Goal: Task Accomplishment & Management: Manage account settings

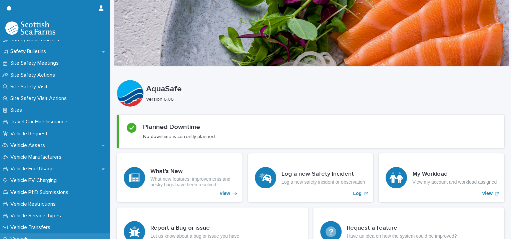
scroll to position [264, 0]
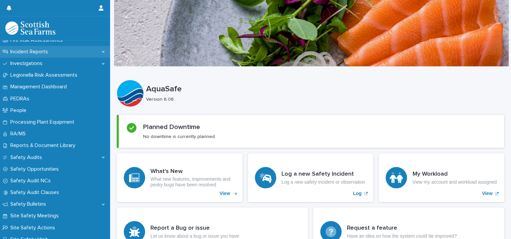
click at [50, 53] on p "Incident Reports" at bounding box center [31, 52] width 46 height 6
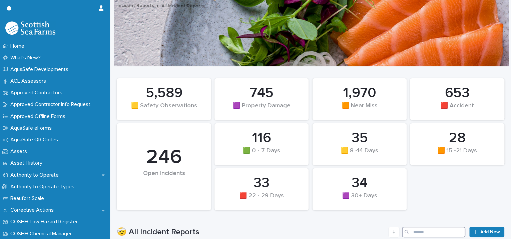
click at [411, 233] on input "Search" at bounding box center [433, 232] width 63 height 11
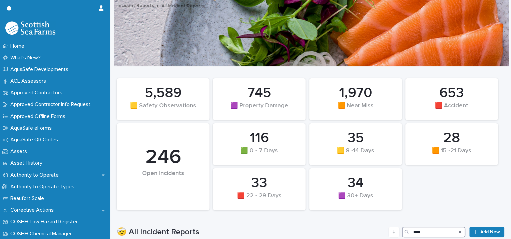
type input "****"
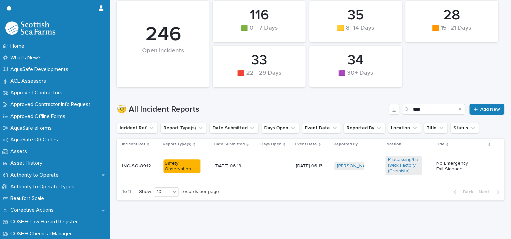
click at [265, 170] on td "- -" at bounding box center [276, 167] width 35 height 32
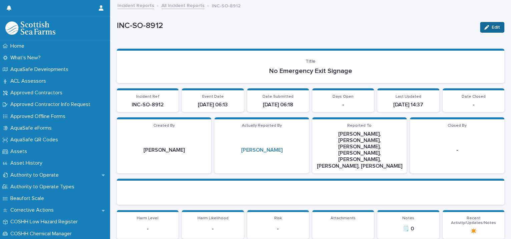
click at [485, 26] on div "button" at bounding box center [488, 27] width 7 height 5
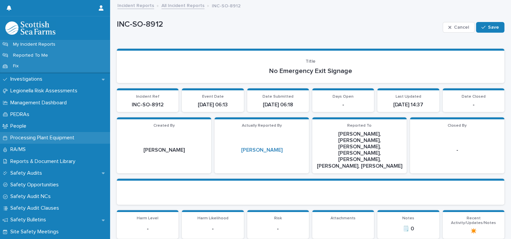
scroll to position [153, 0]
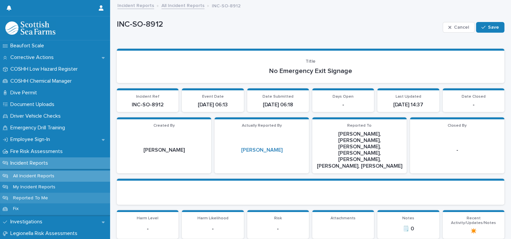
click at [59, 196] on div "Reported To Me" at bounding box center [55, 198] width 110 height 11
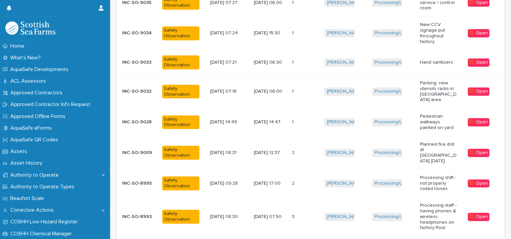
scroll to position [239, 0]
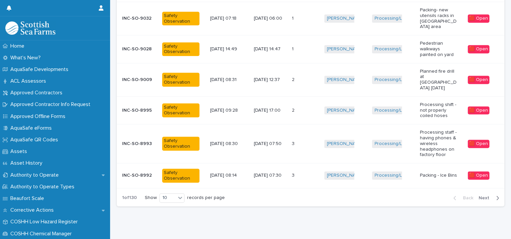
click at [479, 196] on span "Next" at bounding box center [486, 198] width 15 height 5
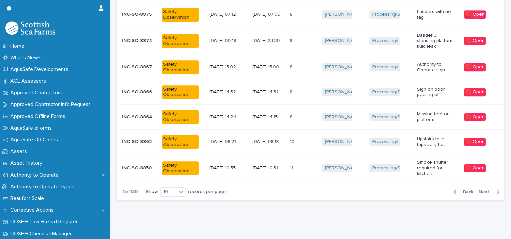
scroll to position [207, 0]
click at [473, 184] on div "Back Next" at bounding box center [476, 192] width 56 height 17
click at [479, 190] on span "Next" at bounding box center [486, 192] width 15 height 5
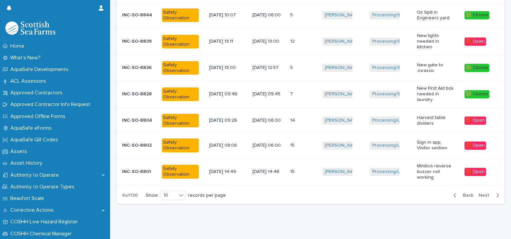
scroll to position [209, 0]
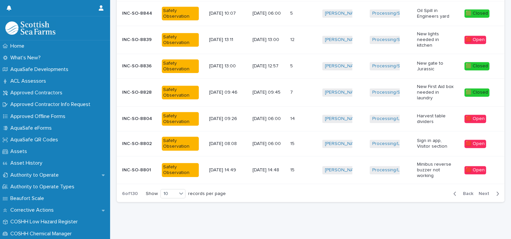
click at [479, 192] on span "Next" at bounding box center [486, 194] width 15 height 5
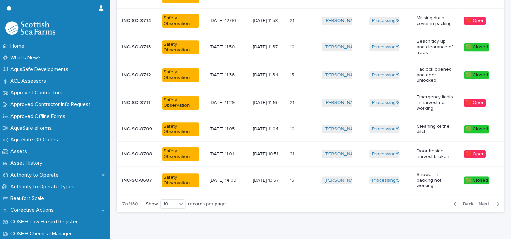
click at [476, 185] on div "Incident Ref Report Type(s) Date Submitted Event Date Days Open Reported By Loc…" at bounding box center [311, 56] width 388 height 280
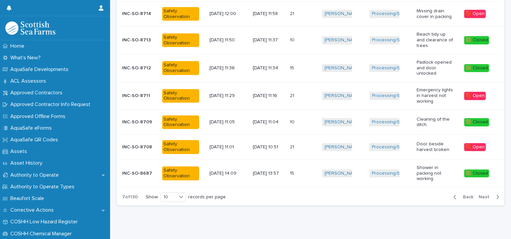
click at [476, 184] on div "Incident Ref Report Type(s) Date Submitted Event Date Days Open Reported By Loc…" at bounding box center [311, 49] width 388 height 280
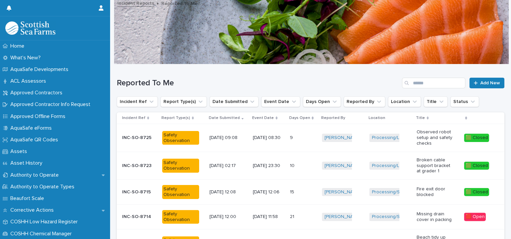
scroll to position [0, 0]
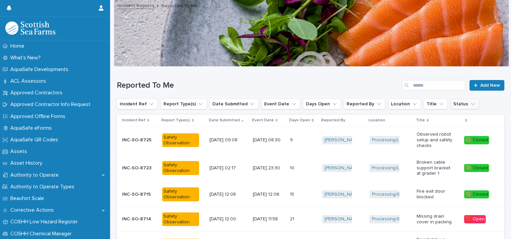
click at [470, 104] on icon "Status" at bounding box center [473, 104] width 7 height 7
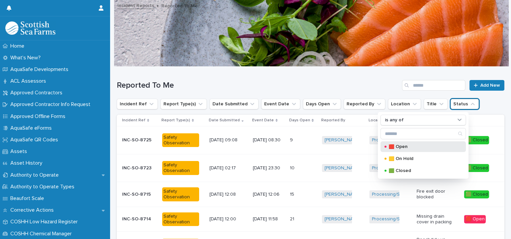
click at [381, 141] on div "🟥 Open" at bounding box center [423, 146] width 85 height 11
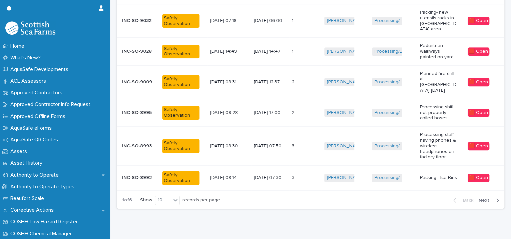
scroll to position [252, 0]
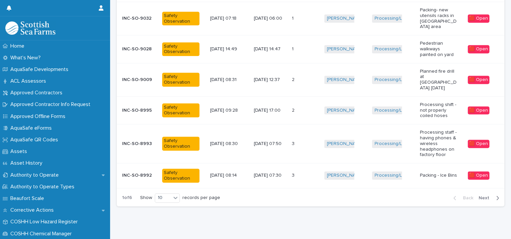
click at [481, 196] on span "Next" at bounding box center [486, 198] width 15 height 5
click at [480, 196] on span "Next" at bounding box center [486, 198] width 15 height 5
click at [479, 196] on span "Next" at bounding box center [486, 198] width 15 height 5
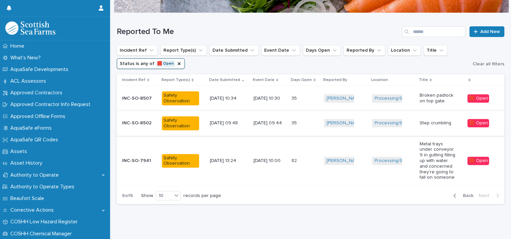
scroll to position [63, 0]
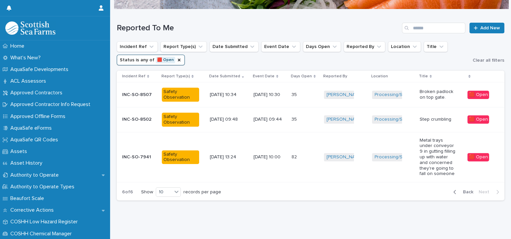
click at [459, 190] on span "Back" at bounding box center [466, 192] width 14 height 5
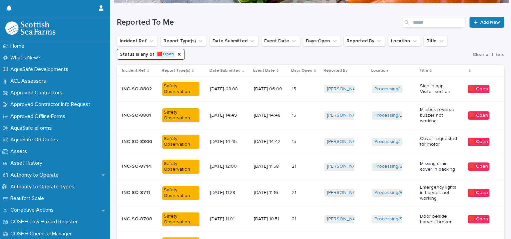
scroll to position [232, 0]
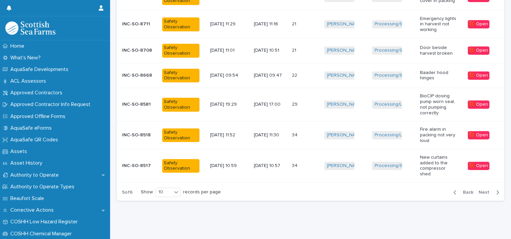
click at [359, 128] on div "[PERSON_NAME] + 0" at bounding box center [345, 135] width 42 height 14
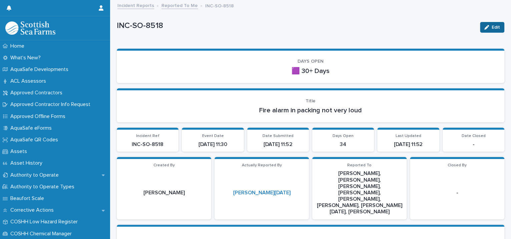
click at [492, 28] on span "Edit" at bounding box center [496, 27] width 8 height 5
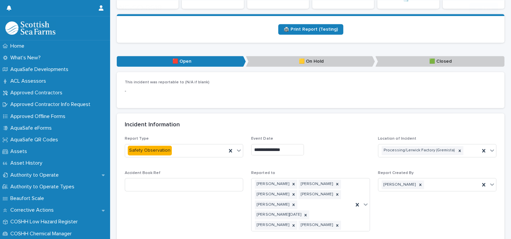
scroll to position [459, 0]
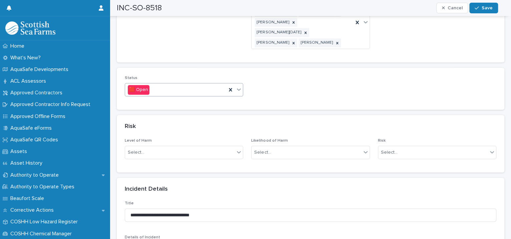
click at [236, 86] on icon at bounding box center [239, 89] width 7 height 7
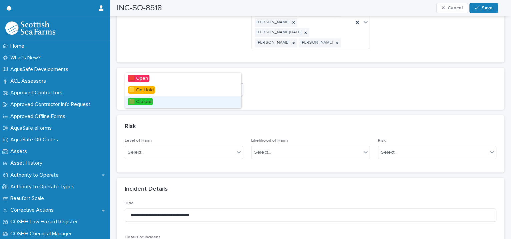
click at [183, 98] on div "🟩 Closed" at bounding box center [183, 102] width 116 height 12
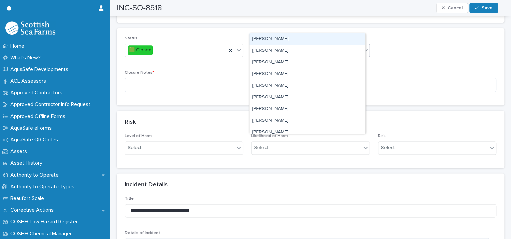
click at [271, 45] on div "Select..." at bounding box center [306, 50] width 109 height 11
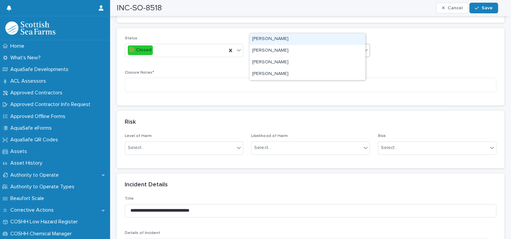
type input "****"
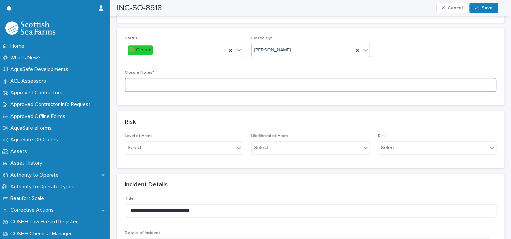
click at [176, 78] on textarea at bounding box center [311, 85] width 372 height 14
type textarea "**********"
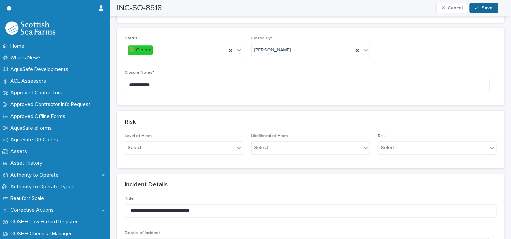
click at [492, 5] on button "Save" at bounding box center [484, 8] width 28 height 11
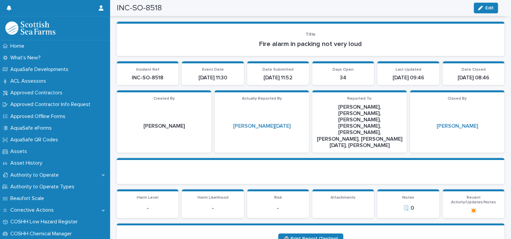
scroll to position [0, 0]
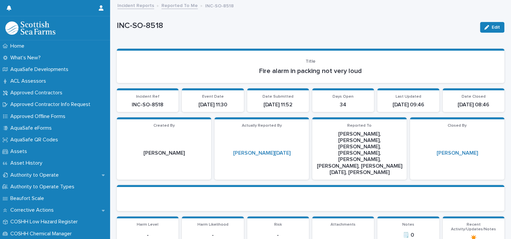
click at [178, 5] on link "Reported To Me" at bounding box center [180, 5] width 36 height 8
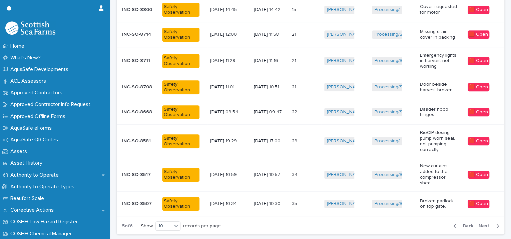
scroll to position [229, 0]
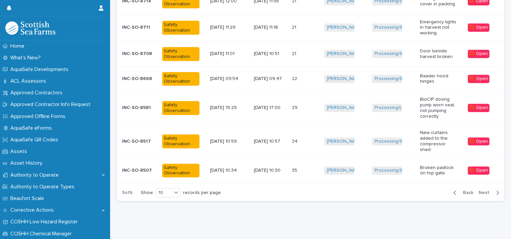
click at [325, 115] on td "[PERSON_NAME] + 0" at bounding box center [346, 107] width 48 height 33
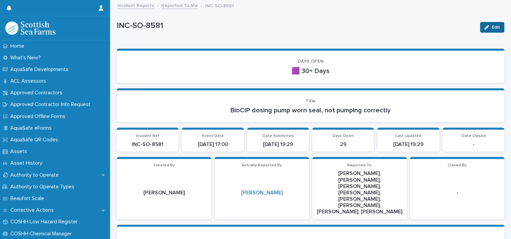
click at [485, 28] on div "button" at bounding box center [488, 27] width 7 height 5
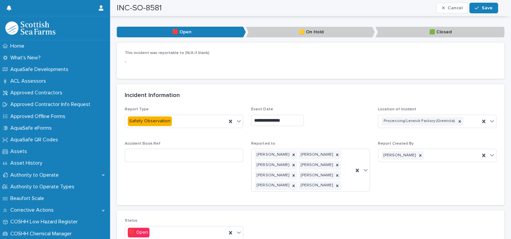
scroll to position [459, 0]
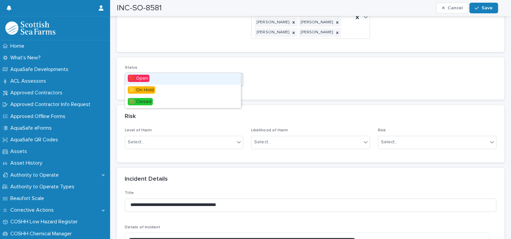
click at [237, 78] on icon at bounding box center [239, 79] width 4 height 2
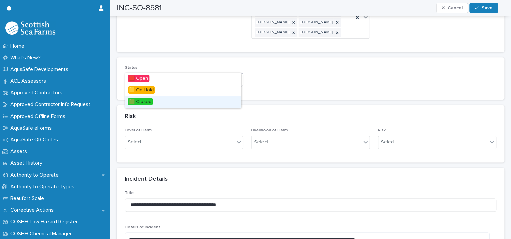
click at [204, 99] on div "🟩 Closed" at bounding box center [183, 102] width 116 height 12
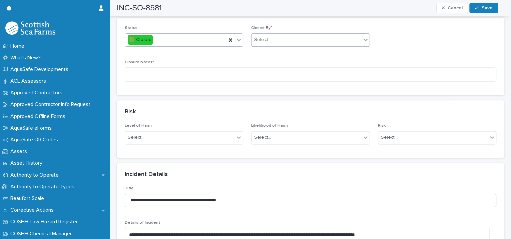
click at [265, 36] on div "Select..." at bounding box center [262, 39] width 17 height 7
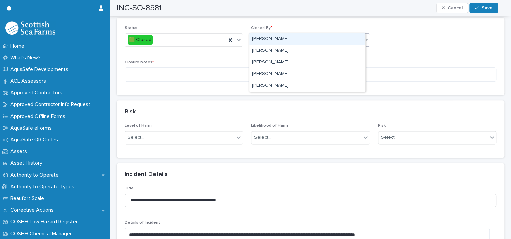
type input "****"
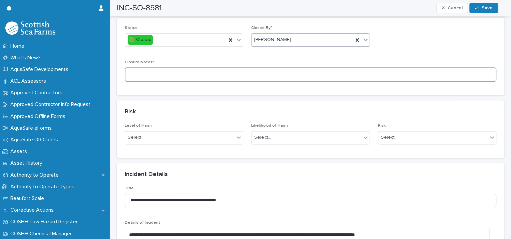
click at [183, 67] on textarea at bounding box center [311, 74] width 372 height 14
type textarea "**********"
click at [483, 4] on button "Save" at bounding box center [484, 8] width 28 height 11
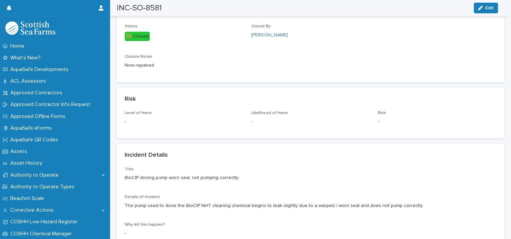
scroll to position [0, 0]
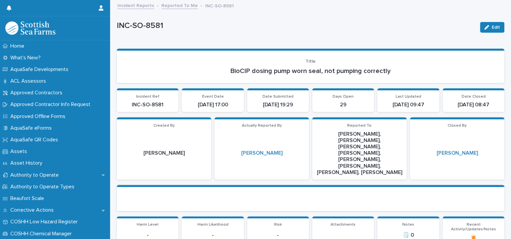
click at [175, 5] on link "Reported To Me" at bounding box center [180, 5] width 36 height 8
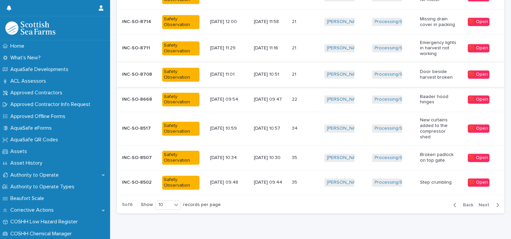
scroll to position [55, 0]
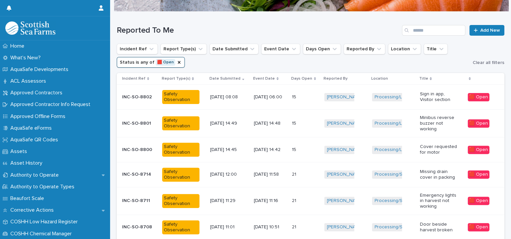
click at [362, 119] on div "[PERSON_NAME] + 0" at bounding box center [345, 124] width 42 height 14
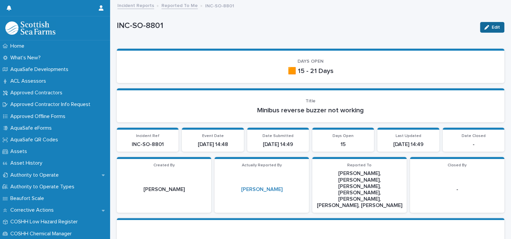
click at [480, 23] on button "Edit" at bounding box center [492, 27] width 24 height 11
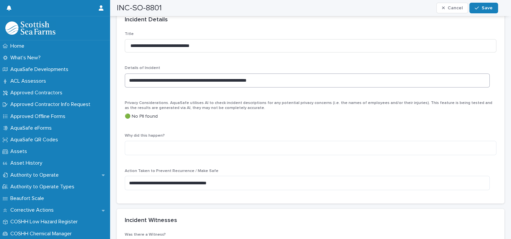
scroll to position [459, 0]
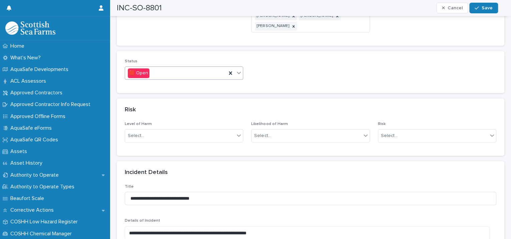
click at [239, 69] on icon at bounding box center [239, 72] width 7 height 7
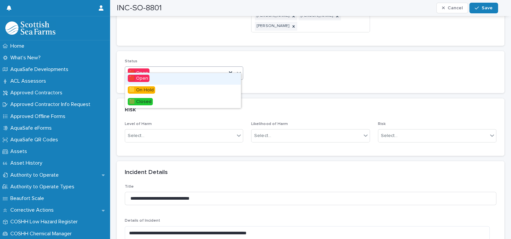
click at [237, 72] on icon at bounding box center [239, 73] width 4 height 2
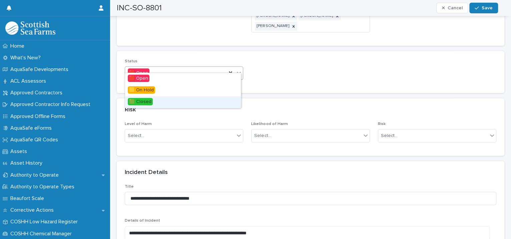
click at [199, 98] on div "🟩 Closed" at bounding box center [183, 102] width 116 height 12
click at [199, 98] on div "Risk" at bounding box center [311, 109] width 388 height 23
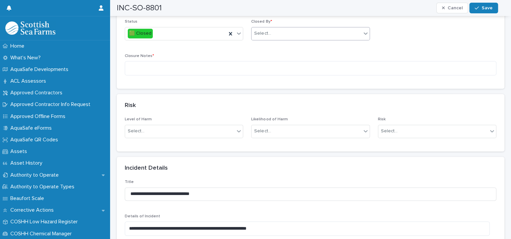
click at [276, 28] on div "Select..." at bounding box center [306, 33] width 109 height 11
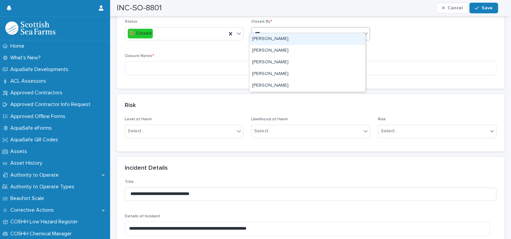
type input "****"
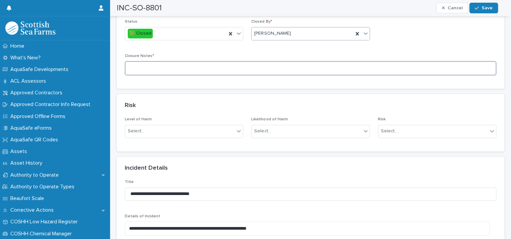
click at [175, 65] on textarea at bounding box center [311, 68] width 372 height 14
type textarea "**********"
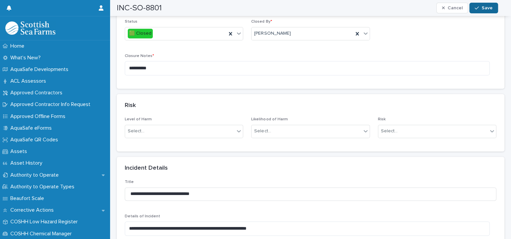
click at [475, 5] on button "Save" at bounding box center [484, 8] width 28 height 11
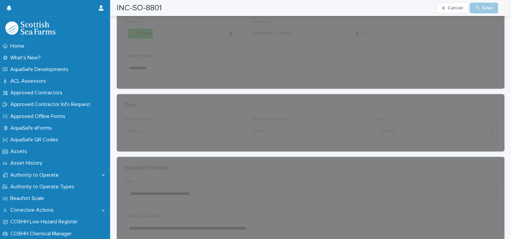
scroll to position [0, 0]
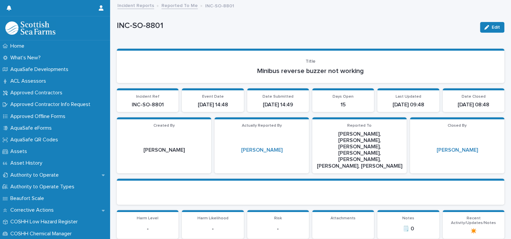
click at [174, 7] on link "Reported To Me" at bounding box center [180, 5] width 36 height 8
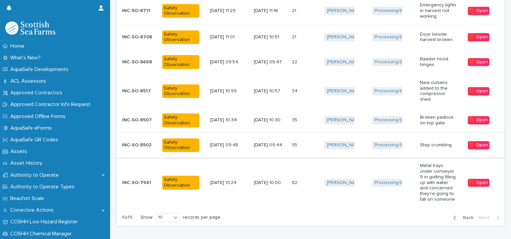
scroll to position [65, 0]
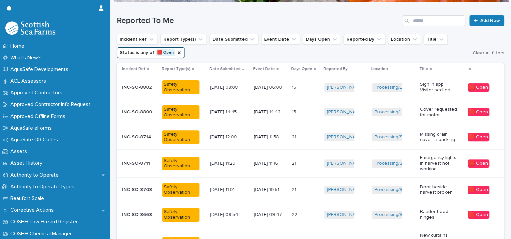
click at [369, 105] on td "Processing/Lerwick Factory (Gremista) + 0" at bounding box center [393, 112] width 48 height 25
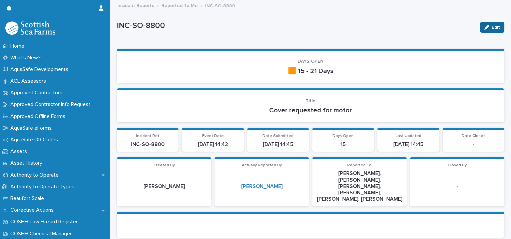
click at [480, 24] on button "Edit" at bounding box center [492, 27] width 24 height 11
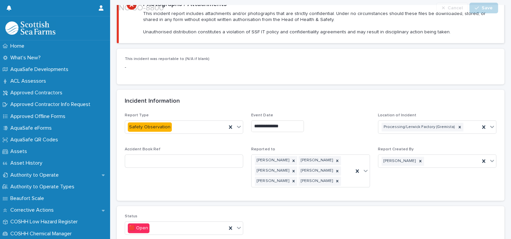
scroll to position [459, 0]
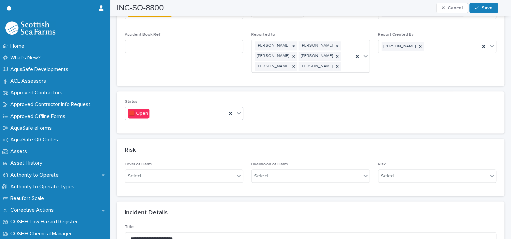
click at [238, 110] on icon at bounding box center [239, 113] width 7 height 7
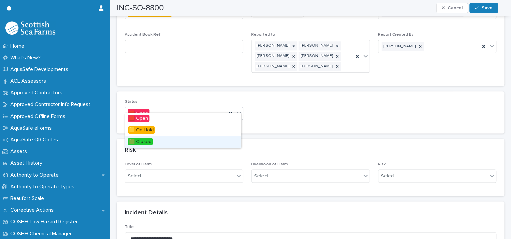
click at [212, 138] on div "🟩 Closed" at bounding box center [183, 142] width 116 height 12
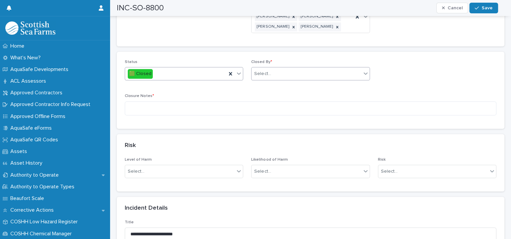
click at [272, 67] on div "Select..." at bounding box center [310, 73] width 118 height 13
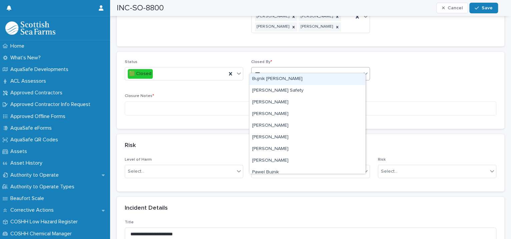
type input "****"
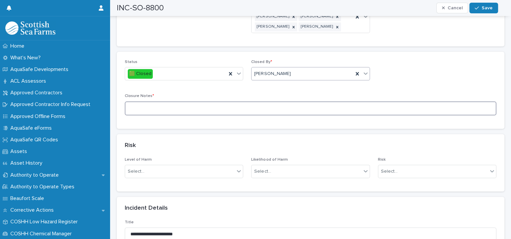
click at [204, 101] on textarea at bounding box center [311, 108] width 372 height 14
type textarea "**********"
click at [473, 3] on button "Save" at bounding box center [484, 8] width 28 height 11
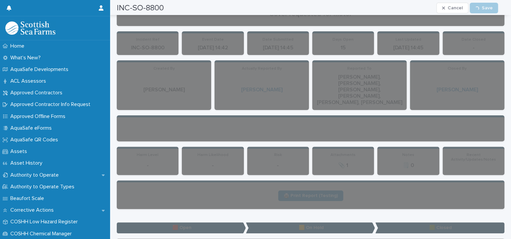
scroll to position [0, 0]
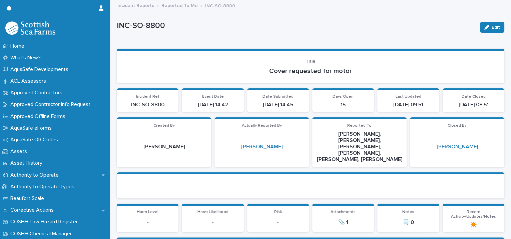
click at [176, 6] on link "Reported To Me" at bounding box center [180, 5] width 36 height 8
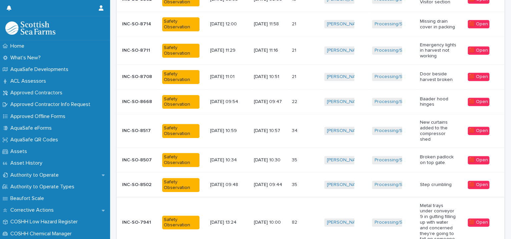
scroll to position [218, 0]
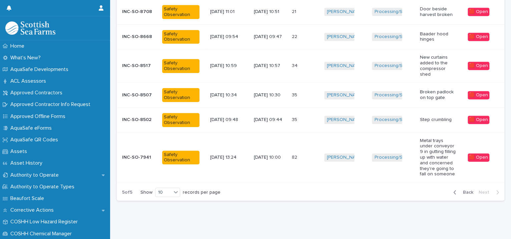
click at [461, 190] on span "Back" at bounding box center [466, 192] width 14 height 5
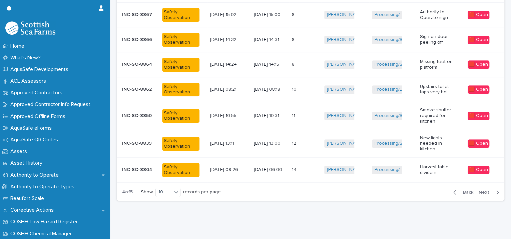
scroll to position [219, 0]
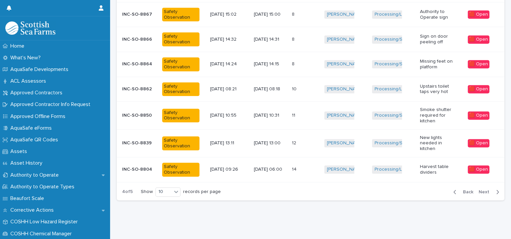
click at [351, 172] on div "[PERSON_NAME] + 0" at bounding box center [345, 170] width 42 height 14
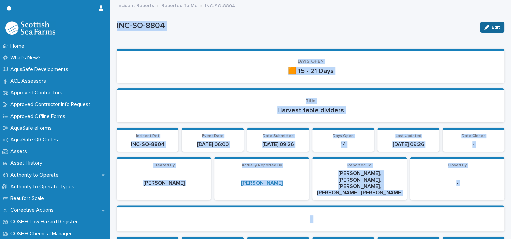
click at [480, 24] on button "Edit" at bounding box center [492, 27] width 24 height 11
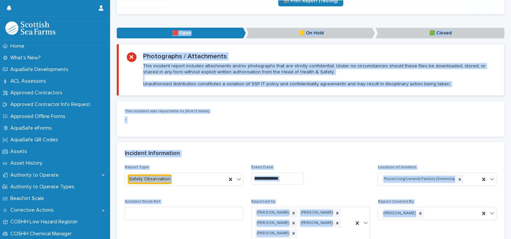
scroll to position [459, 0]
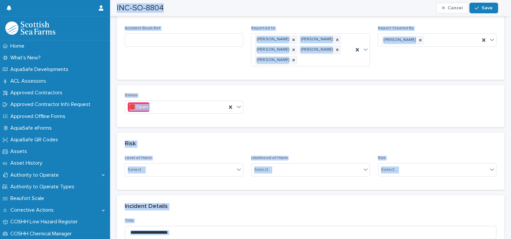
click at [266, 93] on div "Status 🟥 Open" at bounding box center [311, 106] width 372 height 26
click at [249, 100] on div "Status 🟥 Open" at bounding box center [311, 106] width 372 height 26
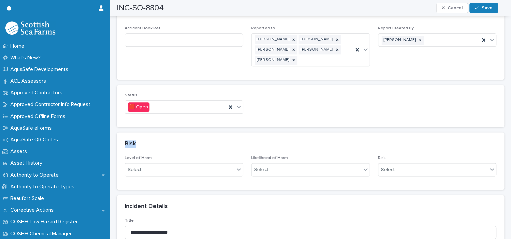
click at [249, 100] on div "Status 🟥 Open" at bounding box center [311, 106] width 372 height 26
drag, startPoint x: 249, startPoint y: 100, endPoint x: 237, endPoint y: 102, distance: 11.9
click at [237, 103] on icon at bounding box center [239, 106] width 7 height 7
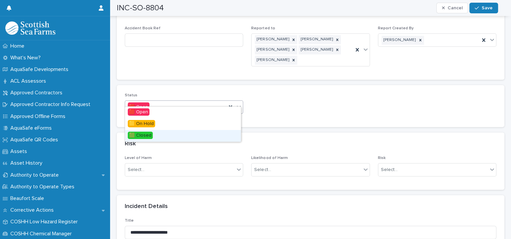
click at [201, 135] on div "🟩 Closed" at bounding box center [183, 136] width 116 height 12
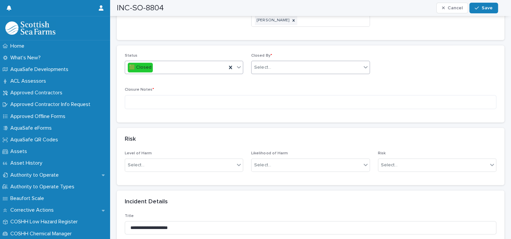
click at [271, 62] on div "Select..." at bounding box center [306, 67] width 109 height 11
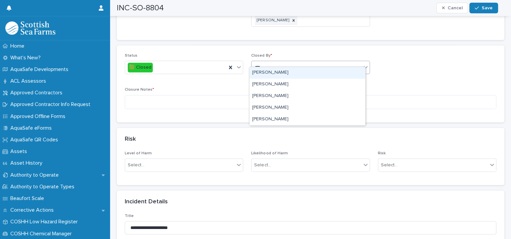
type input "****"
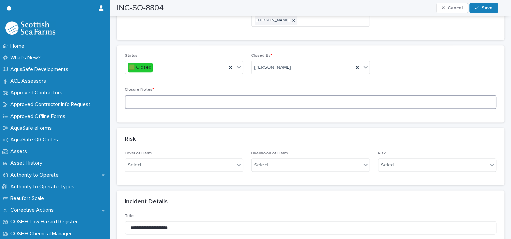
click at [155, 95] on textarea at bounding box center [311, 102] width 372 height 14
type textarea "********"
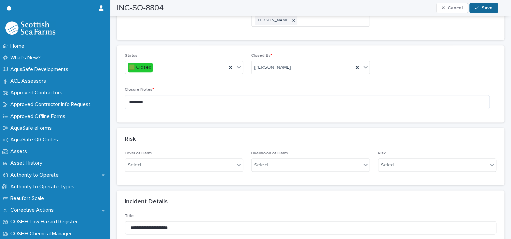
click at [473, 6] on button "Save" at bounding box center [484, 8] width 28 height 11
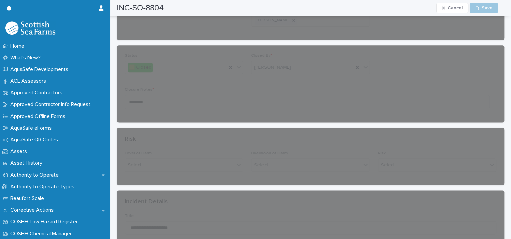
scroll to position [0, 0]
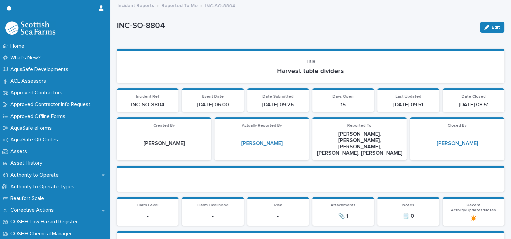
click at [173, 5] on link "Reported To Me" at bounding box center [180, 5] width 36 height 8
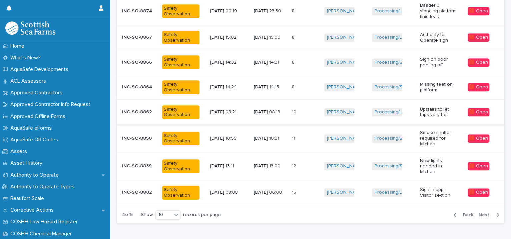
scroll to position [208, 0]
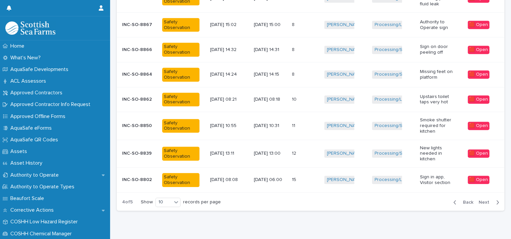
click at [358, 97] on div "[PERSON_NAME] + 0" at bounding box center [342, 99] width 37 height 8
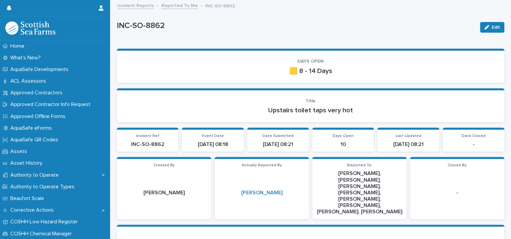
click at [198, 24] on p "INC-SO-8862" at bounding box center [296, 26] width 358 height 10
click at [198, 25] on p "INC-SO-8862" at bounding box center [296, 26] width 358 height 10
click at [492, 29] on span "Edit" at bounding box center [496, 27] width 8 height 5
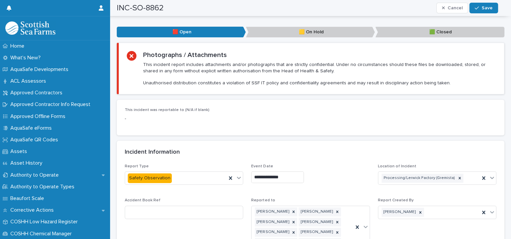
scroll to position [459, 0]
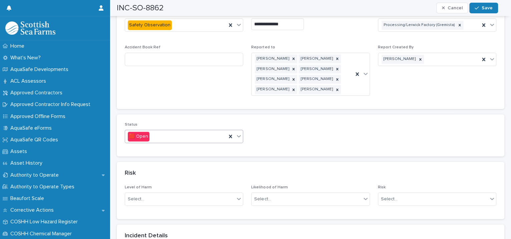
click at [239, 133] on icon at bounding box center [239, 136] width 7 height 7
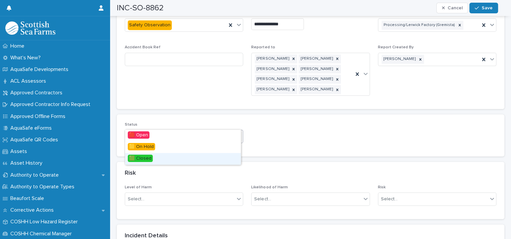
click at [209, 157] on div "🟩 Closed" at bounding box center [183, 159] width 116 height 12
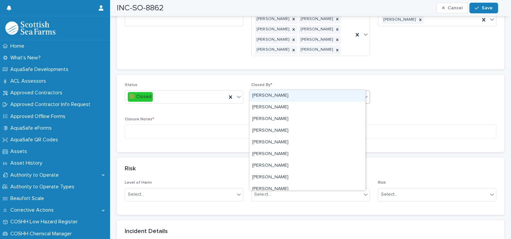
click at [274, 91] on div "Select..." at bounding box center [306, 96] width 109 height 11
type input "****"
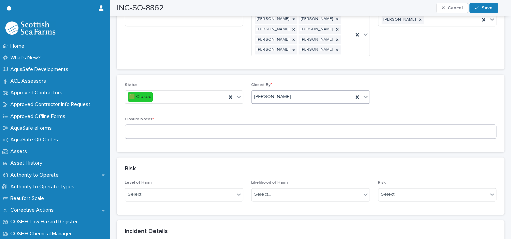
click at [178, 124] on div "Closure Notes *" at bounding box center [311, 130] width 372 height 27
click at [178, 124] on textarea at bounding box center [311, 131] width 372 height 14
type textarea "**********"
click at [482, 8] on div "button" at bounding box center [478, 8] width 7 height 5
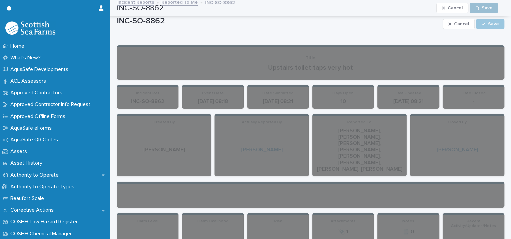
scroll to position [0, 0]
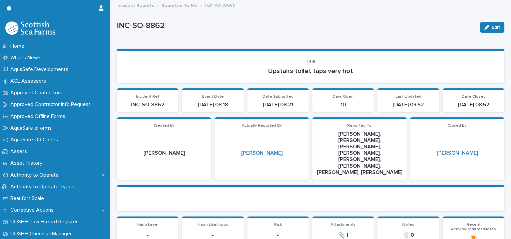
click at [171, 6] on link "Reported To Me" at bounding box center [180, 5] width 36 height 8
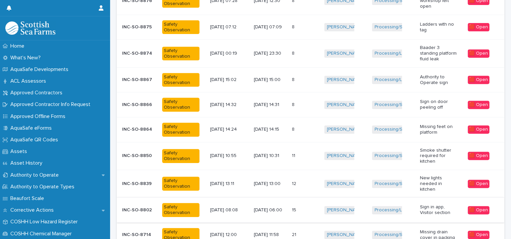
scroll to position [165, 0]
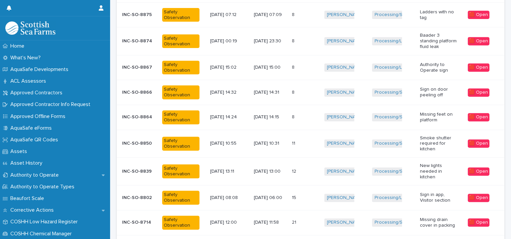
click at [372, 200] on div "Processing/Lerwick Factory (Gremista) + 0" at bounding box center [393, 198] width 42 height 14
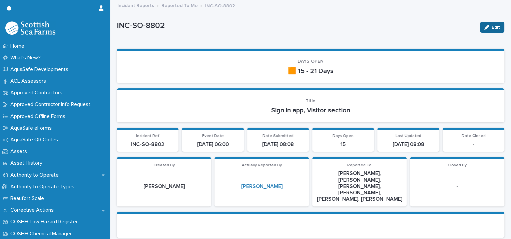
click at [485, 27] on icon "button" at bounding box center [487, 27] width 5 height 5
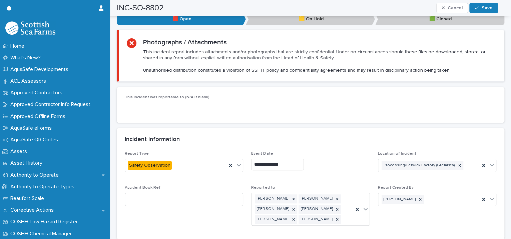
scroll to position [459, 0]
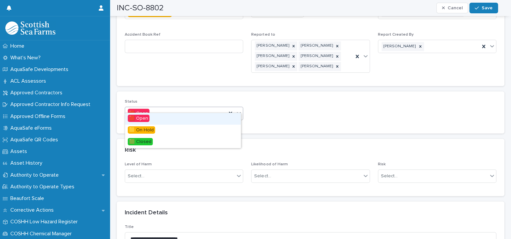
click at [239, 110] on icon at bounding box center [239, 113] width 7 height 7
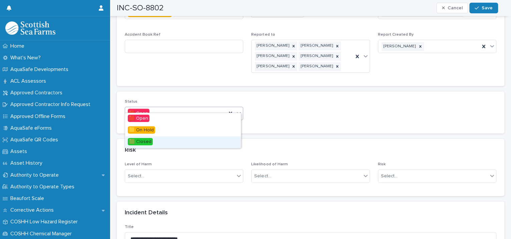
click at [206, 140] on div "🟩 Closed" at bounding box center [183, 142] width 116 height 12
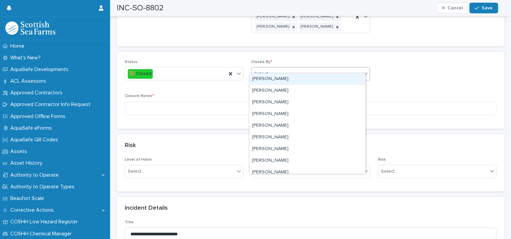
click at [299, 68] on div "Select..." at bounding box center [306, 73] width 109 height 11
type input "****"
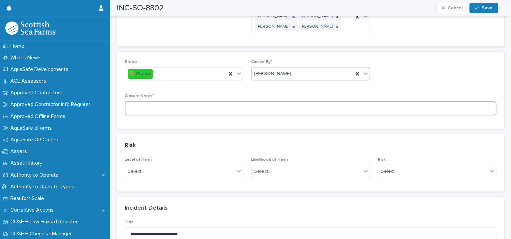
click at [184, 101] on textarea at bounding box center [311, 108] width 372 height 14
type textarea "**********"
click at [485, 12] on button "Save" at bounding box center [484, 8] width 28 height 11
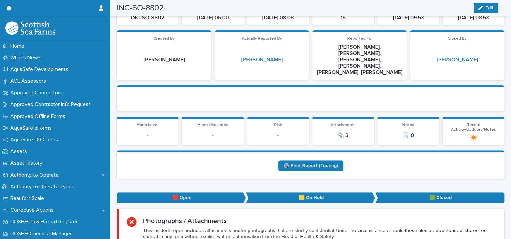
scroll to position [0, 0]
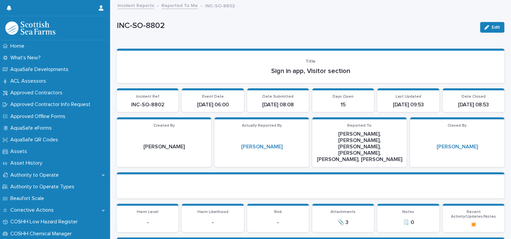
click at [174, 5] on link "Reported To Me" at bounding box center [180, 5] width 36 height 8
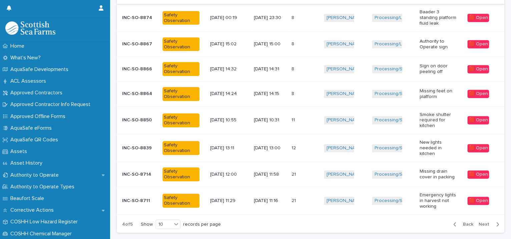
scroll to position [223, 0]
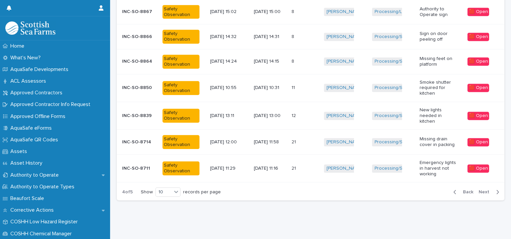
click at [463, 190] on span "Back" at bounding box center [466, 192] width 14 height 5
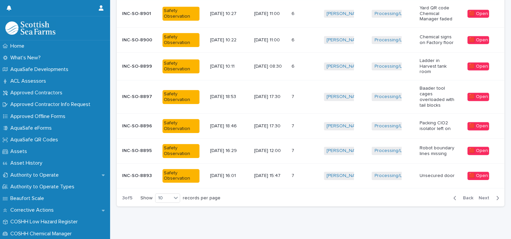
scroll to position [220, 0]
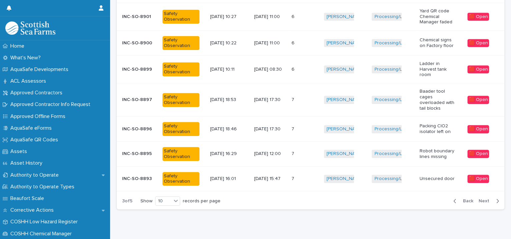
click at [364, 141] on td "[PERSON_NAME] + 0" at bounding box center [345, 153] width 48 height 25
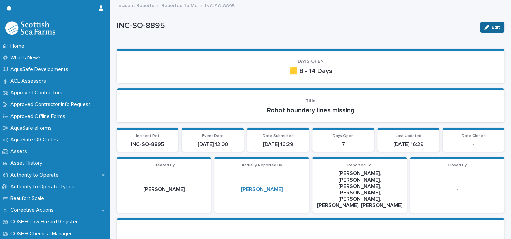
click at [480, 24] on button "Edit" at bounding box center [492, 27] width 24 height 11
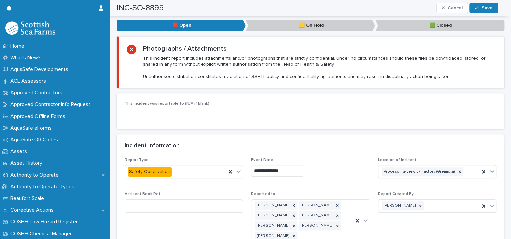
scroll to position [459, 0]
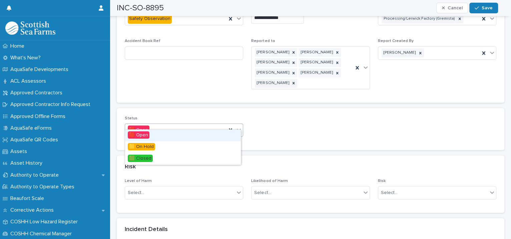
click at [236, 126] on icon at bounding box center [239, 129] width 7 height 7
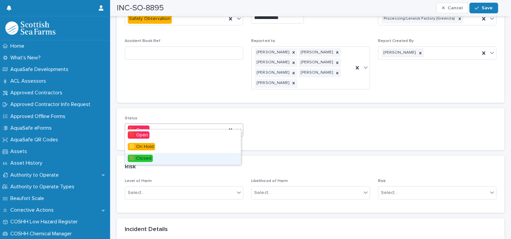
click at [173, 157] on div "🟩 Closed" at bounding box center [183, 159] width 116 height 12
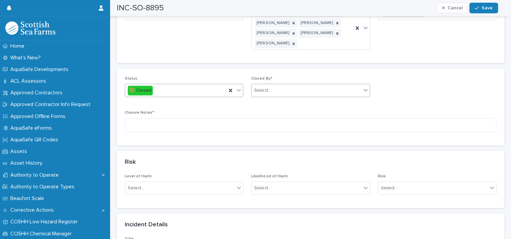
click at [278, 85] on div "Select..." at bounding box center [306, 90] width 109 height 11
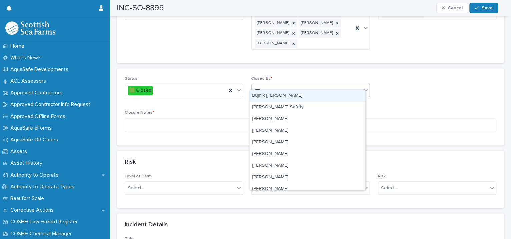
type input "****"
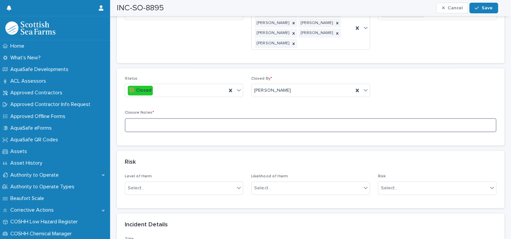
click at [179, 118] on textarea at bounding box center [311, 125] width 372 height 14
type textarea "**********"
click at [480, 9] on div "button" at bounding box center [478, 8] width 7 height 5
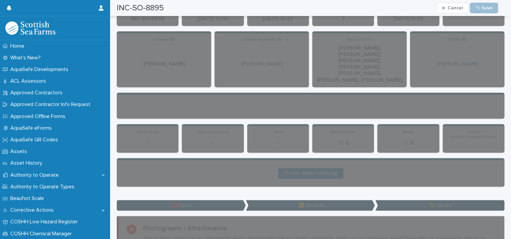
scroll to position [0, 0]
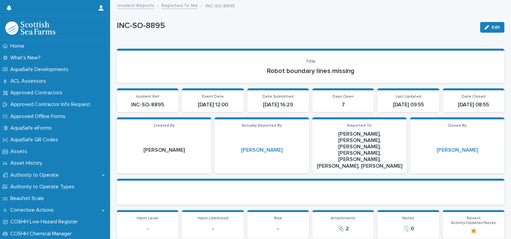
click at [176, 6] on link "Reported To Me" at bounding box center [180, 5] width 36 height 8
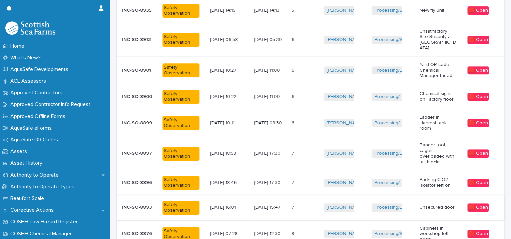
scroll to position [223, 0]
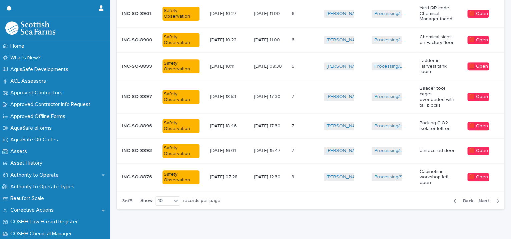
click at [361, 144] on div "[PERSON_NAME] + 0" at bounding box center [345, 151] width 43 height 14
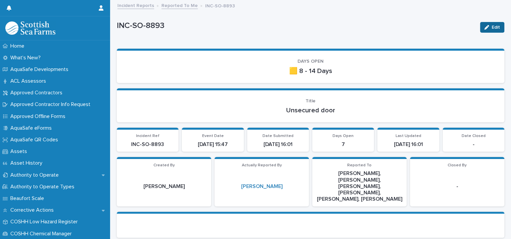
click at [486, 24] on button "Edit" at bounding box center [492, 27] width 24 height 11
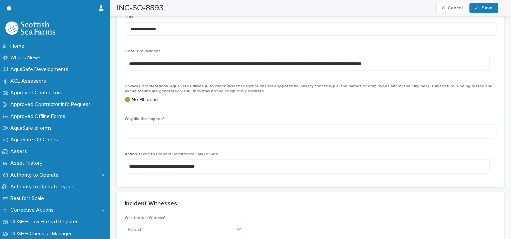
scroll to position [459, 0]
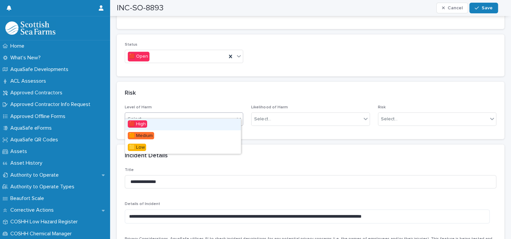
click at [238, 118] on icon at bounding box center [239, 119] width 4 height 2
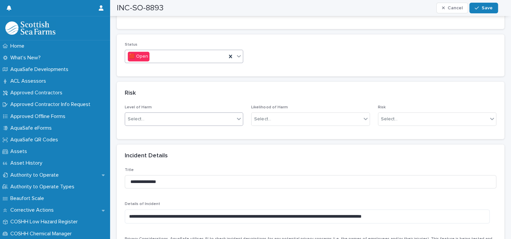
click at [239, 53] on icon at bounding box center [239, 56] width 7 height 7
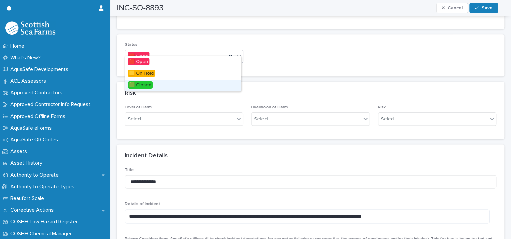
click at [186, 81] on div "🟩 Closed" at bounding box center [183, 86] width 116 height 12
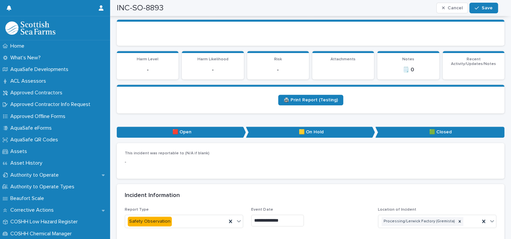
scroll to position [306, 0]
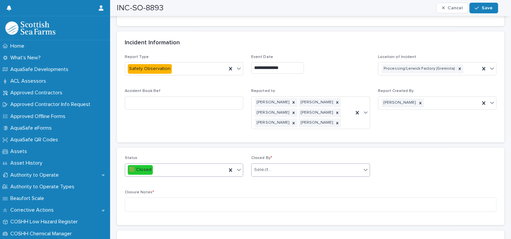
click at [260, 167] on div "Select..." at bounding box center [262, 170] width 17 height 7
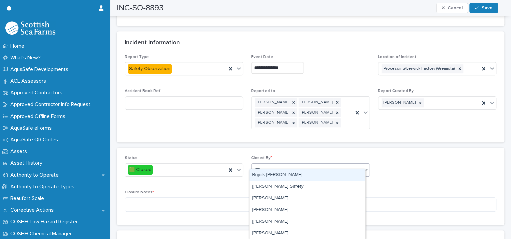
type input "****"
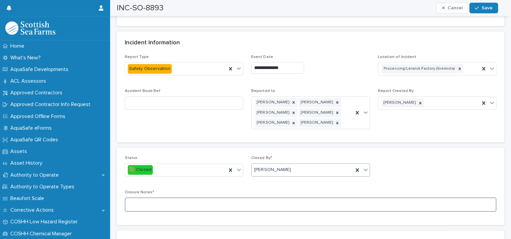
click at [178, 198] on textarea at bounding box center [311, 205] width 372 height 14
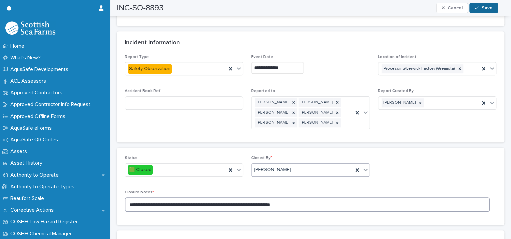
type textarea "**********"
click at [486, 6] on span "Save" at bounding box center [487, 8] width 11 height 5
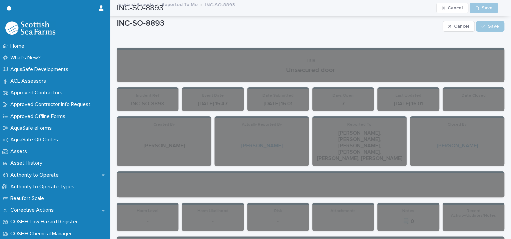
scroll to position [0, 0]
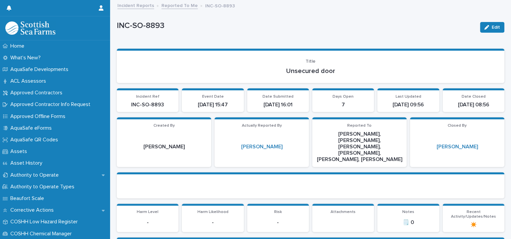
click at [173, 5] on link "Reported To Me" at bounding box center [180, 5] width 36 height 8
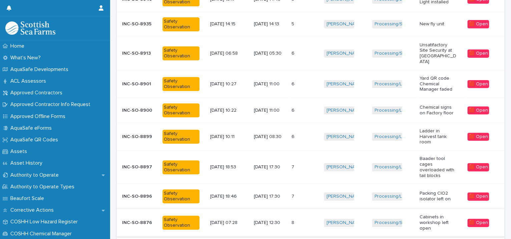
scroll to position [165, 0]
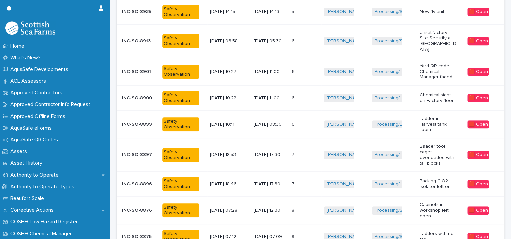
click at [358, 180] on div "[PERSON_NAME] + 0" at bounding box center [342, 184] width 37 height 8
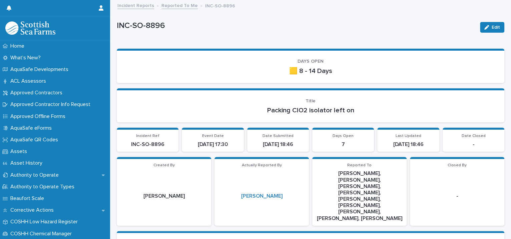
click at [181, 4] on link "Reported To Me" at bounding box center [180, 5] width 36 height 8
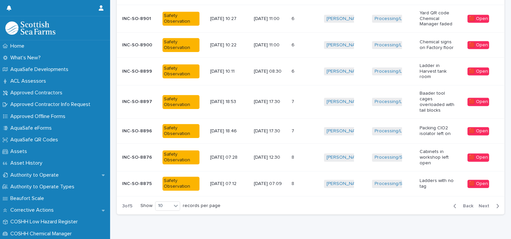
scroll to position [223, 0]
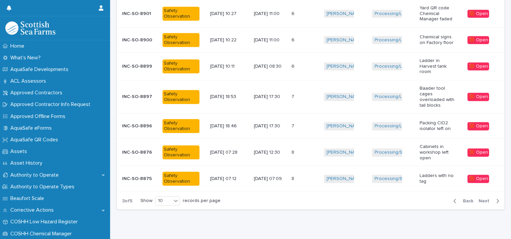
click at [377, 118] on td "Processing/Lerwick Factory (Gremista) + 0" at bounding box center [393, 126] width 48 height 25
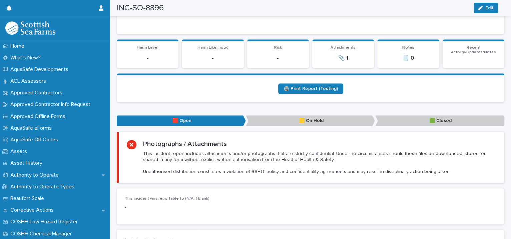
scroll to position [224, 0]
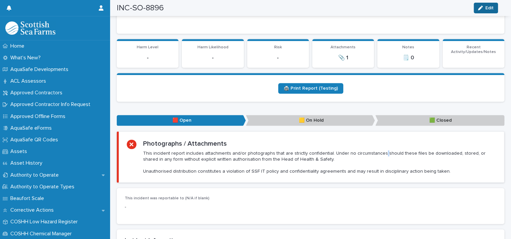
click at [486, 7] on span "Edit" at bounding box center [490, 8] width 8 height 5
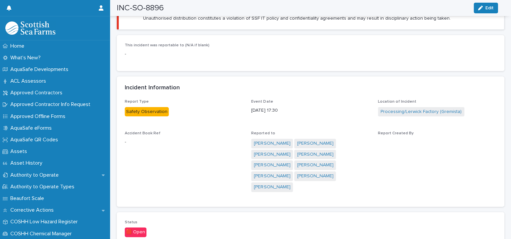
scroll to position [530, 0]
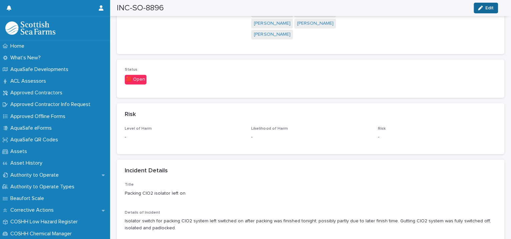
click at [481, 4] on button "Edit" at bounding box center [486, 8] width 24 height 11
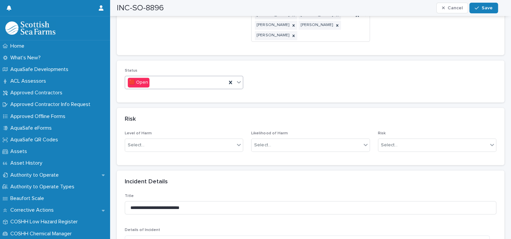
click at [238, 79] on icon at bounding box center [239, 82] width 7 height 7
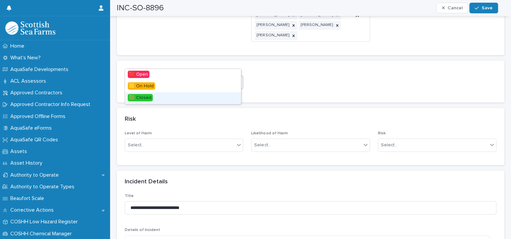
click at [172, 98] on div "🟩 Closed" at bounding box center [183, 98] width 116 height 12
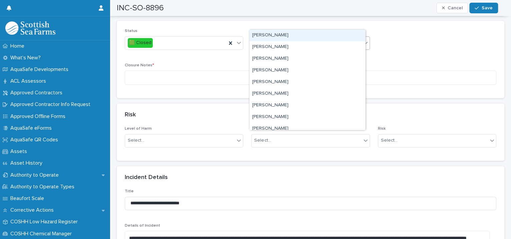
click at [272, 37] on div "Select..." at bounding box center [306, 42] width 109 height 11
type input "****"
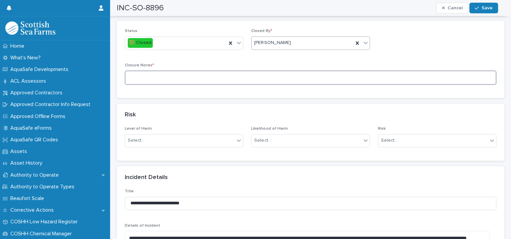
click at [169, 70] on textarea at bounding box center [311, 77] width 372 height 14
click at [293, 70] on textarea "**********" at bounding box center [307, 77] width 365 height 14
click at [307, 70] on textarea "**********" at bounding box center [307, 77] width 365 height 14
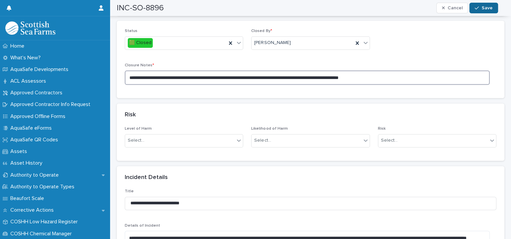
type textarea "**********"
click at [491, 8] on span "Save" at bounding box center [487, 8] width 11 height 5
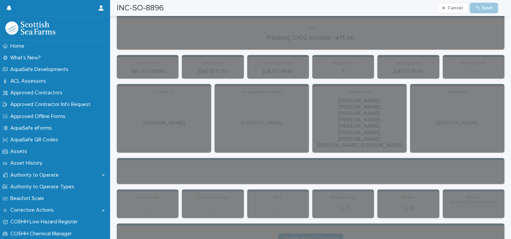
scroll to position [0, 0]
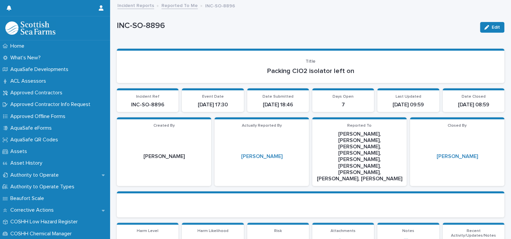
click at [176, 5] on link "Reported To Me" at bounding box center [180, 5] width 36 height 8
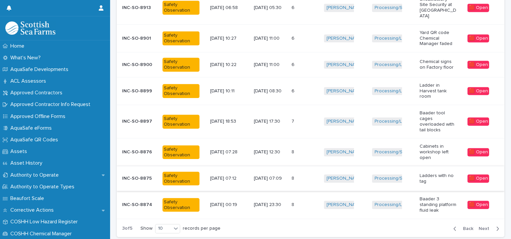
scroll to position [212, 0]
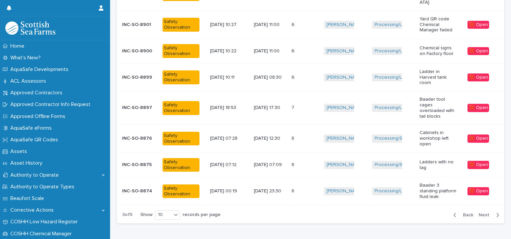
click at [405, 104] on div "Processing/Lerwick Factory (Gremista) + 0" at bounding box center [390, 108] width 37 height 8
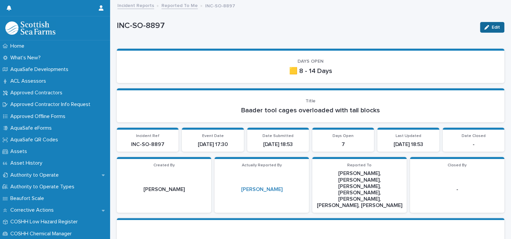
click at [490, 30] on button "Edit" at bounding box center [492, 27] width 24 height 11
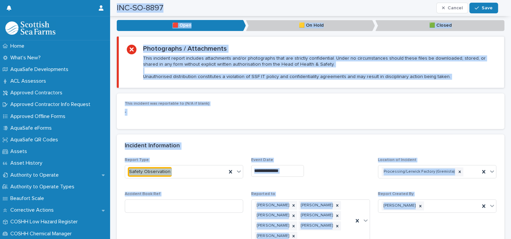
scroll to position [459, 0]
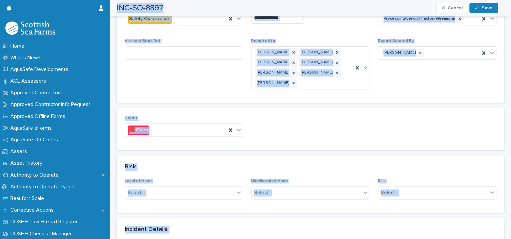
click at [269, 117] on div "Status 🟥 Open" at bounding box center [311, 129] width 372 height 26
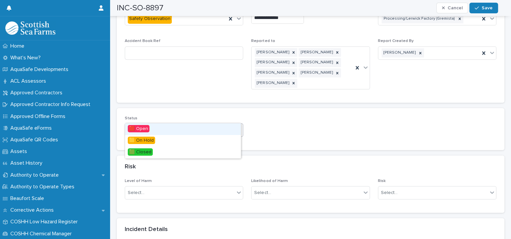
click at [240, 126] on icon at bounding box center [239, 129] width 7 height 7
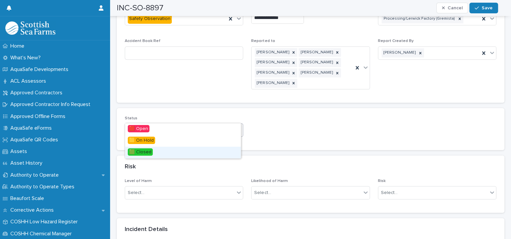
click at [173, 153] on div "🟩 Closed" at bounding box center [183, 153] width 116 height 12
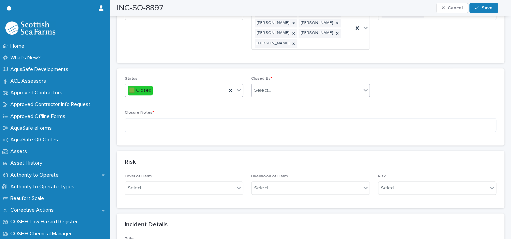
click at [276, 85] on div "Select..." at bounding box center [306, 90] width 109 height 11
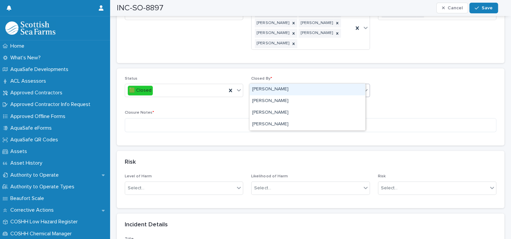
type input "****"
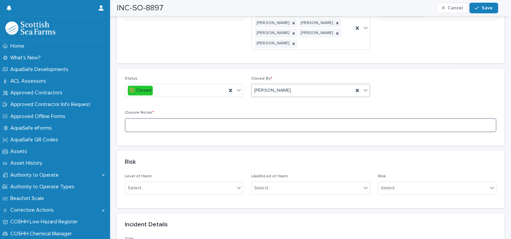
click at [182, 118] on textarea at bounding box center [311, 125] width 372 height 14
type textarea "**********"
click at [478, 10] on icon "button" at bounding box center [477, 8] width 4 height 5
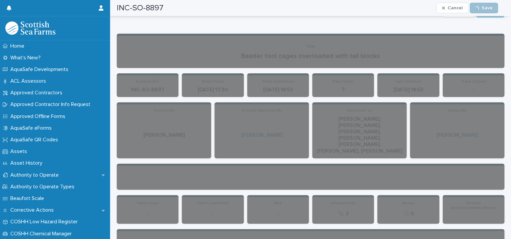
scroll to position [0, 0]
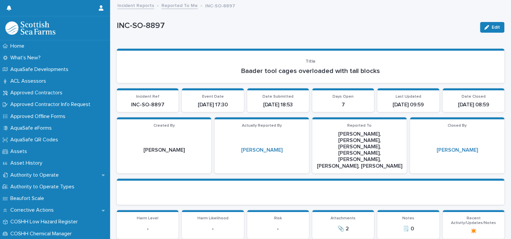
click at [168, 4] on link "Reported To Me" at bounding box center [180, 5] width 36 height 8
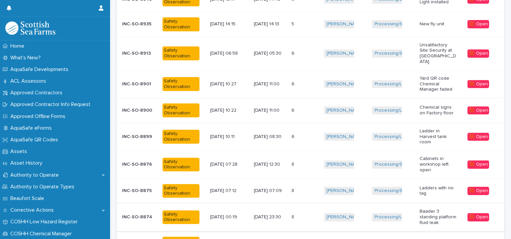
scroll to position [165, 0]
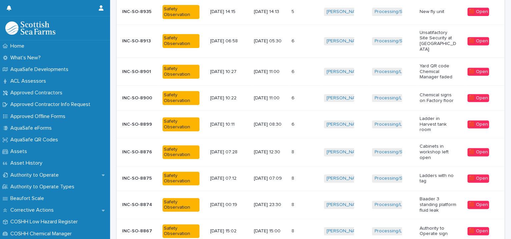
click at [363, 110] on td "[PERSON_NAME] + 0" at bounding box center [345, 124] width 48 height 28
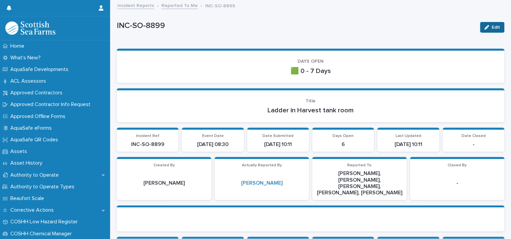
click at [485, 26] on div "button" at bounding box center [488, 27] width 7 height 5
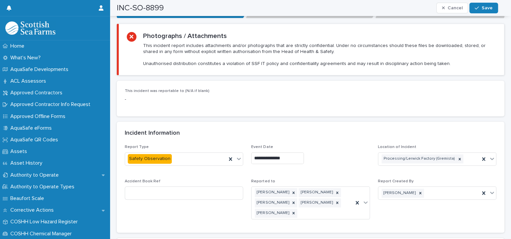
scroll to position [459, 0]
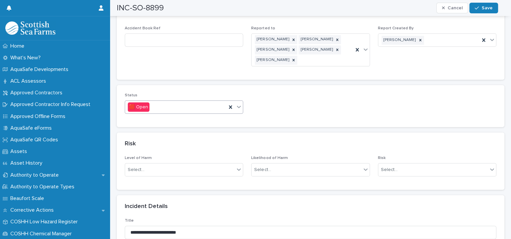
click at [236, 103] on icon at bounding box center [239, 106] width 7 height 7
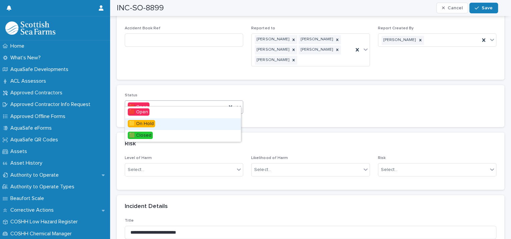
click at [153, 123] on span "🟨 On Hold" at bounding box center [141, 123] width 27 height 7
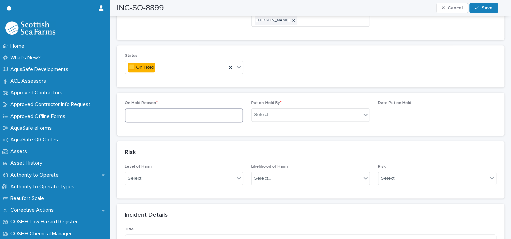
click at [162, 109] on textarea at bounding box center [184, 115] width 118 height 14
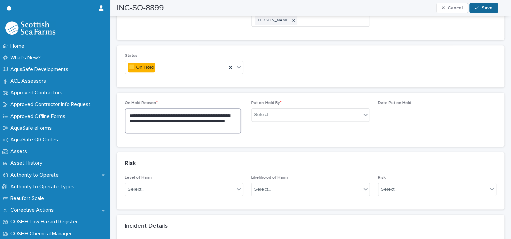
type textarea "**********"
click at [480, 8] on div "button" at bounding box center [478, 8] width 7 height 5
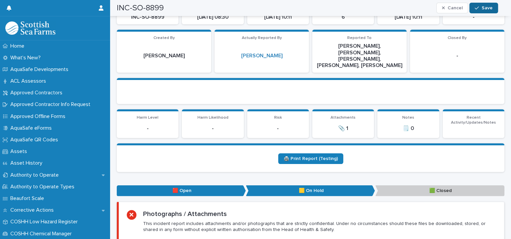
scroll to position [399, 0]
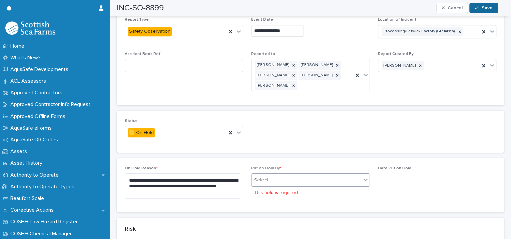
click at [275, 175] on div "Select..." at bounding box center [306, 180] width 109 height 11
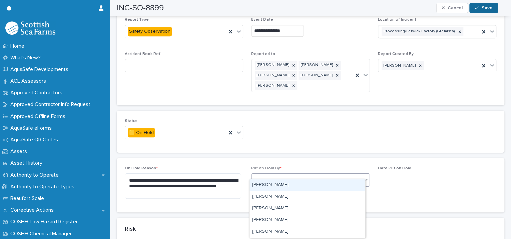
type input "****"
click at [270, 183] on div "[PERSON_NAME]" at bounding box center [308, 186] width 116 height 12
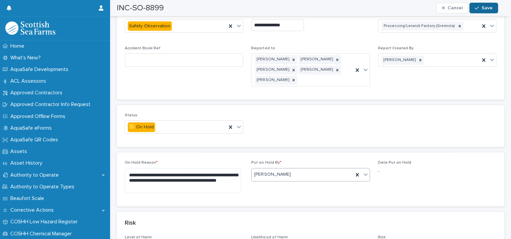
click at [479, 7] on icon "button" at bounding box center [477, 8] width 4 height 3
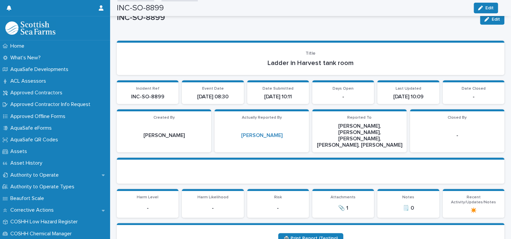
scroll to position [0, 0]
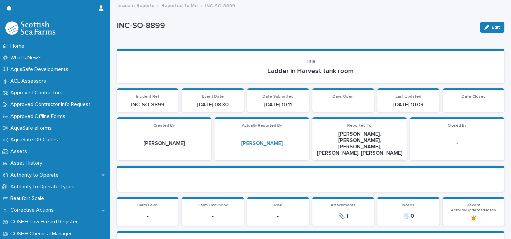
click at [179, 3] on link "Reported To Me" at bounding box center [180, 5] width 36 height 8
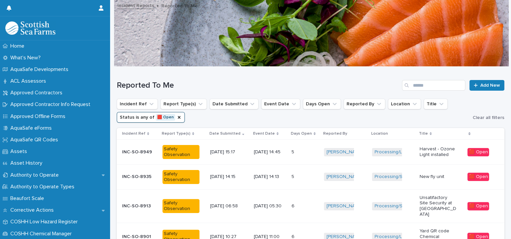
click at [308, 157] on td "5 5" at bounding box center [305, 152] width 32 height 25
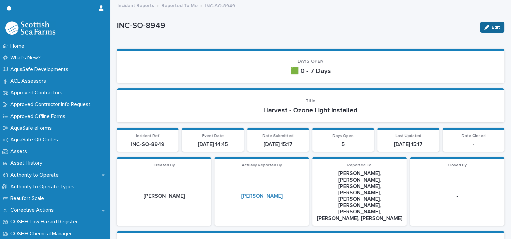
click at [485, 26] on icon "button" at bounding box center [487, 27] width 5 height 5
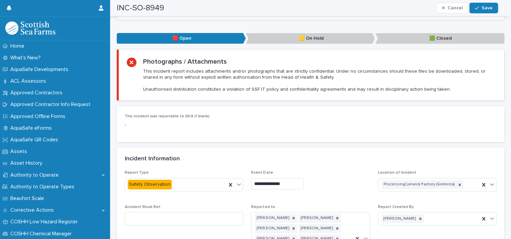
scroll to position [459, 0]
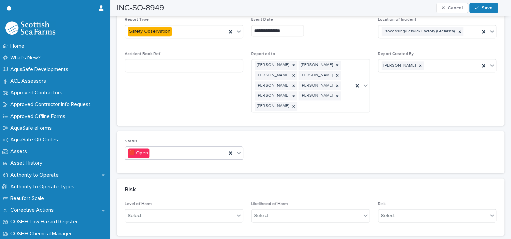
click at [239, 150] on icon at bounding box center [239, 153] width 7 height 7
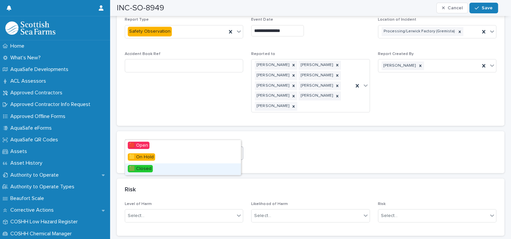
click at [196, 165] on div "🟩 Closed" at bounding box center [183, 170] width 116 height 12
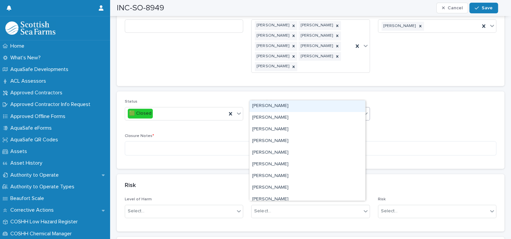
click at [293, 108] on div "Select..." at bounding box center [306, 113] width 109 height 11
type input "****"
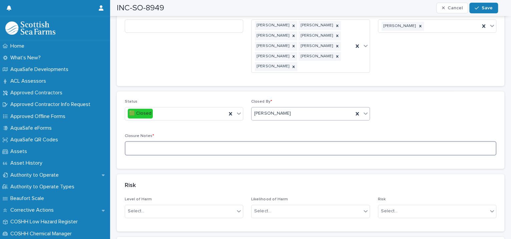
click at [184, 141] on textarea at bounding box center [311, 148] width 372 height 14
type textarea "**********"
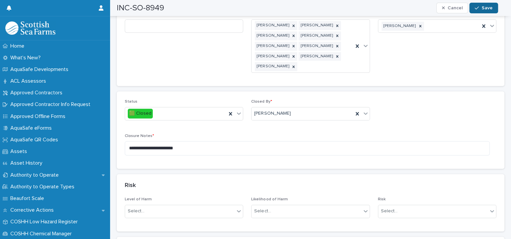
click at [476, 6] on icon "button" at bounding box center [477, 8] width 4 height 5
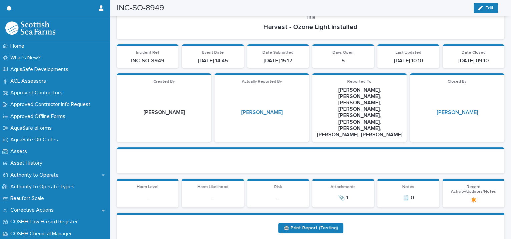
scroll to position [0, 0]
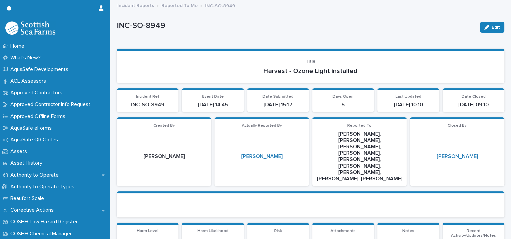
click at [185, 7] on link "Reported To Me" at bounding box center [180, 5] width 36 height 8
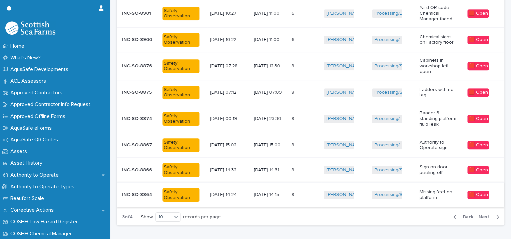
scroll to position [211, 0]
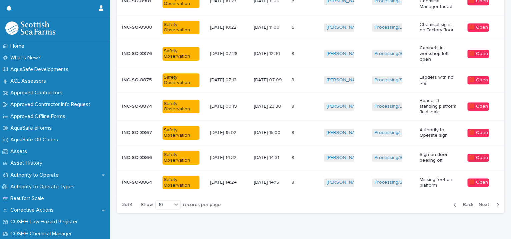
click at [312, 24] on div "6 6" at bounding box center [305, 27] width 27 height 11
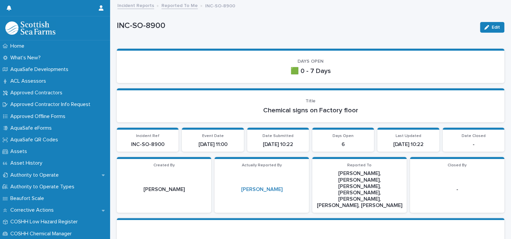
click at [177, 10] on div "Incident Reports Reported To Me INC-SO-8900" at bounding box center [313, 5] width 399 height 9
click at [177, 8] on link "Reported To Me" at bounding box center [180, 5] width 36 height 8
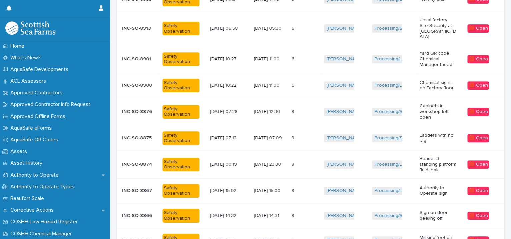
scroll to position [223, 0]
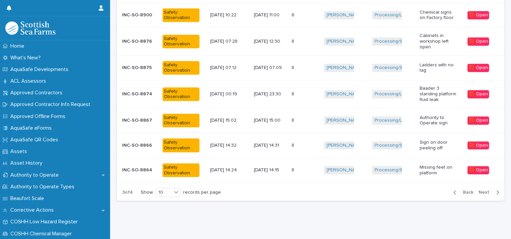
click at [460, 190] on span "Back" at bounding box center [466, 192] width 14 height 5
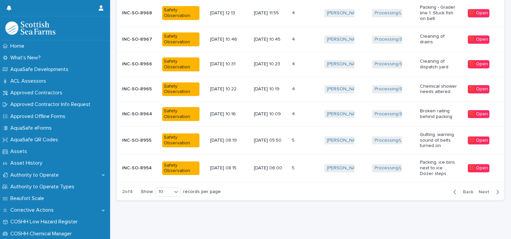
scroll to position [220, 0]
click at [312, 163] on div "5 5" at bounding box center [305, 168] width 27 height 11
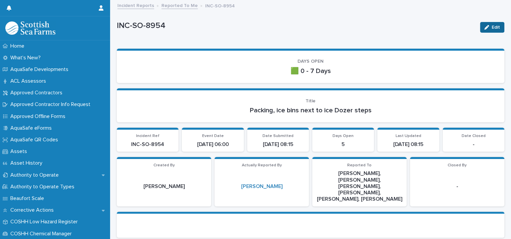
click at [480, 30] on button "Edit" at bounding box center [492, 27] width 24 height 11
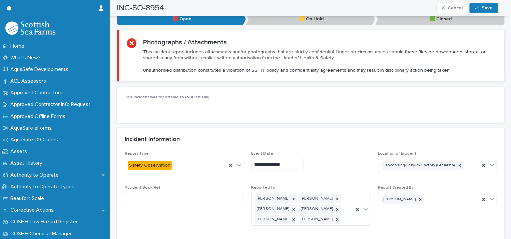
scroll to position [459, 0]
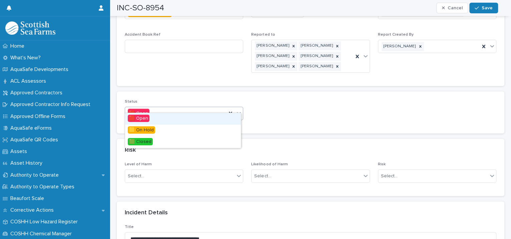
click at [239, 110] on icon at bounding box center [239, 113] width 7 height 7
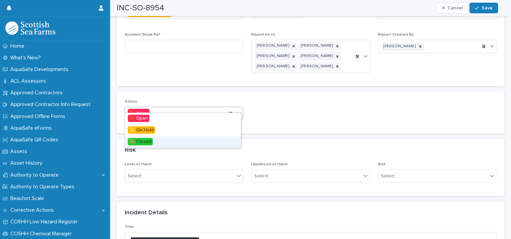
click at [186, 142] on div "🟩 Closed" at bounding box center [183, 142] width 116 height 12
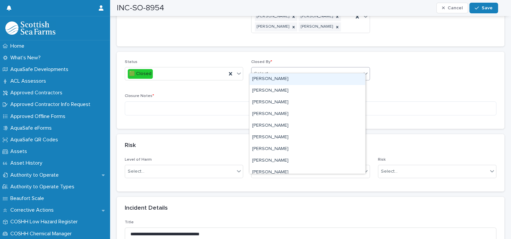
click at [274, 68] on div "Select..." at bounding box center [306, 73] width 109 height 11
type input "****"
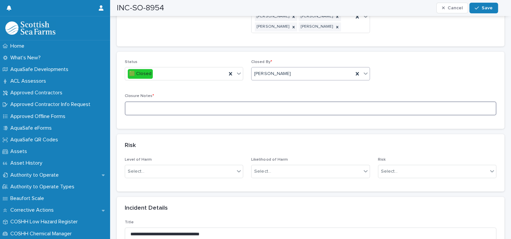
click at [201, 101] on textarea at bounding box center [311, 108] width 372 height 14
type textarea "**********"
click at [479, 7] on icon "button" at bounding box center [477, 8] width 4 height 5
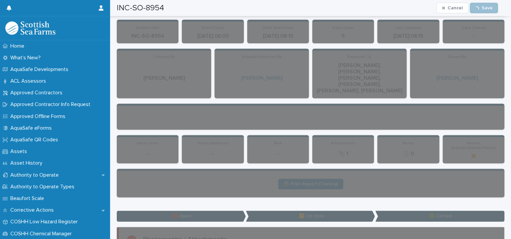
scroll to position [0, 0]
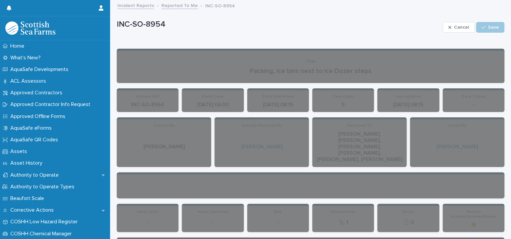
click at [168, 1] on link "Reported To Me" at bounding box center [180, 5] width 36 height 8
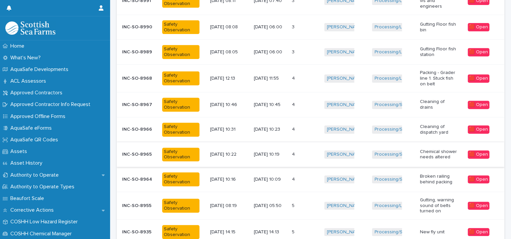
scroll to position [165, 0]
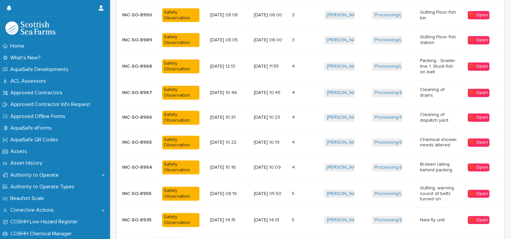
click at [364, 196] on td "[PERSON_NAME] + 0" at bounding box center [346, 194] width 48 height 28
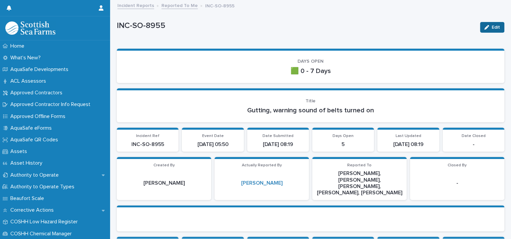
click at [485, 29] on icon "button" at bounding box center [487, 27] width 5 height 5
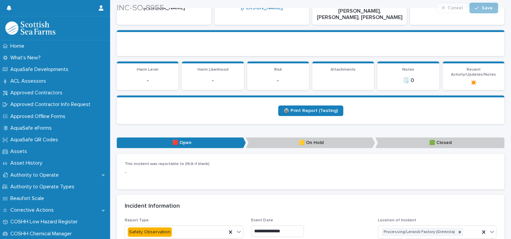
scroll to position [306, 0]
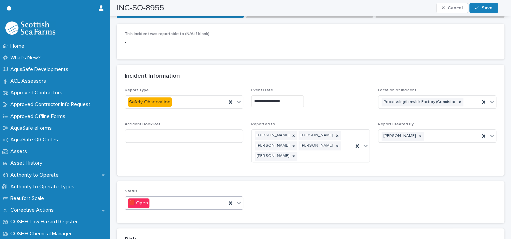
click at [237, 200] on icon at bounding box center [239, 203] width 7 height 7
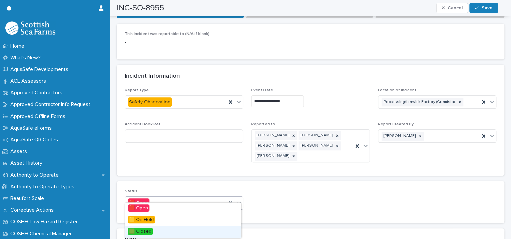
click at [155, 232] on div "🟩 Closed" at bounding box center [183, 232] width 116 height 12
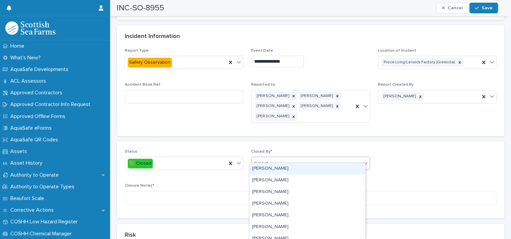
click at [280, 158] on div "Select..." at bounding box center [306, 163] width 109 height 11
type input "****"
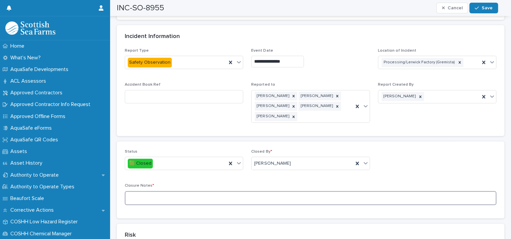
click at [177, 191] on textarea at bounding box center [311, 198] width 372 height 14
type textarea "**********"
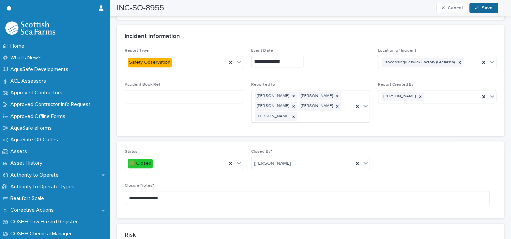
click at [482, 8] on span "Save" at bounding box center [487, 8] width 11 height 5
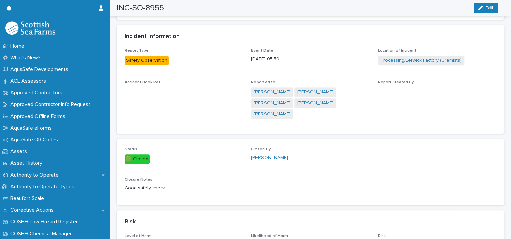
scroll to position [0, 0]
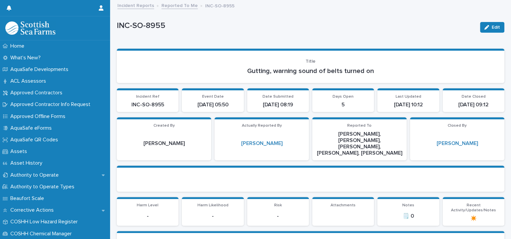
click at [173, 6] on link "Reported To Me" at bounding box center [180, 5] width 36 height 8
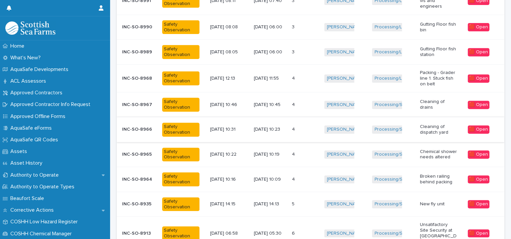
scroll to position [167, 0]
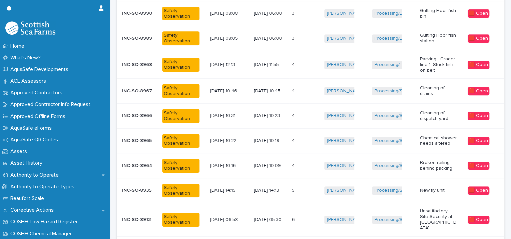
click at [361, 69] on td "[PERSON_NAME] + 0" at bounding box center [346, 65] width 48 height 28
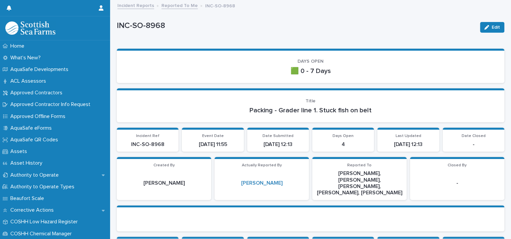
drag, startPoint x: 361, startPoint y: 69, endPoint x: 430, endPoint y: 27, distance: 81.2
click at [430, 27] on p "INC-SO-8968" at bounding box center [296, 26] width 358 height 10
click at [483, 23] on button "Edit" at bounding box center [492, 27] width 24 height 11
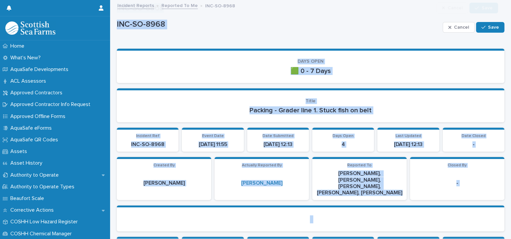
scroll to position [306, 0]
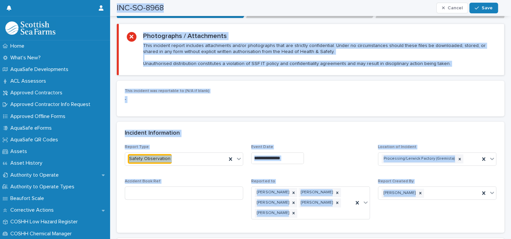
click at [295, 130] on div "Incident Information" at bounding box center [309, 133] width 369 height 7
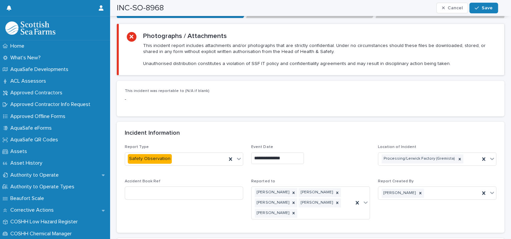
scroll to position [459, 0]
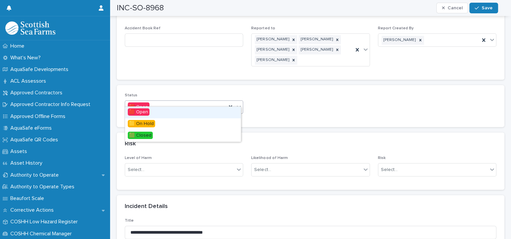
click at [235, 103] on div at bounding box center [239, 107] width 8 height 12
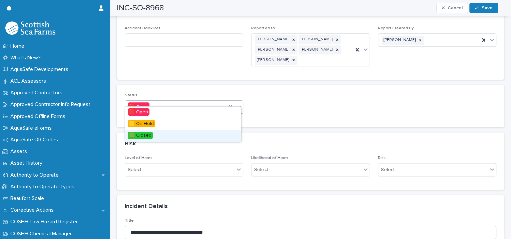
click at [156, 136] on div "🟩 Closed" at bounding box center [183, 136] width 116 height 12
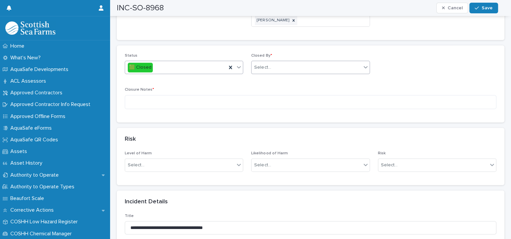
click at [273, 62] on div "Select..." at bounding box center [306, 67] width 109 height 11
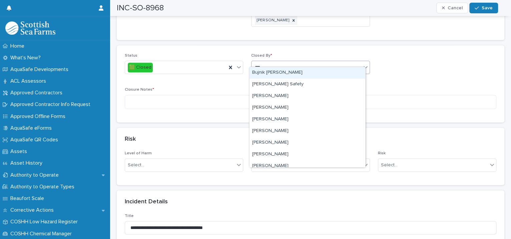
type input "****"
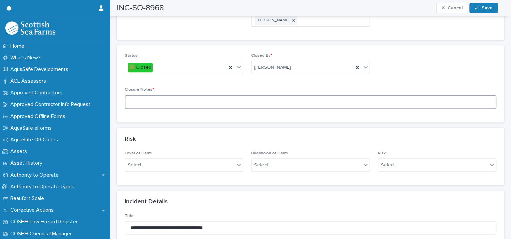
click at [204, 95] on textarea at bounding box center [311, 102] width 372 height 14
type textarea "**********"
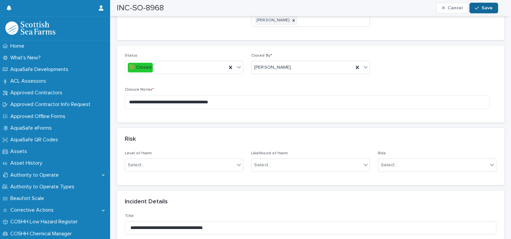
click at [483, 7] on span "Save" at bounding box center [487, 8] width 11 height 5
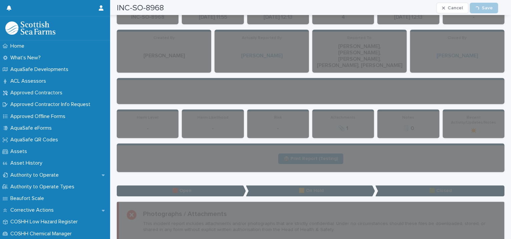
scroll to position [0, 0]
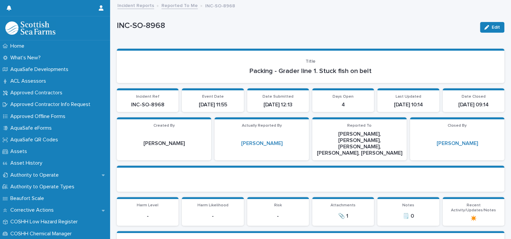
click at [173, 5] on link "Reported To Me" at bounding box center [180, 5] width 36 height 8
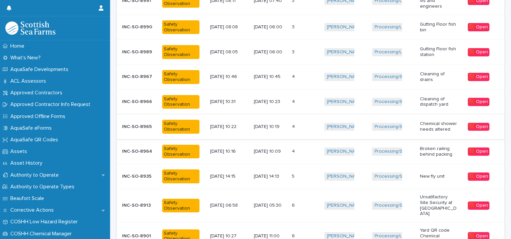
scroll to position [167, 0]
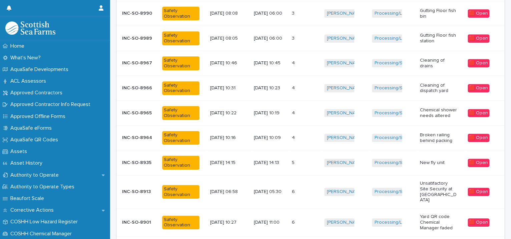
click at [349, 41] on div "[PERSON_NAME] + 0" at bounding box center [345, 39] width 42 height 14
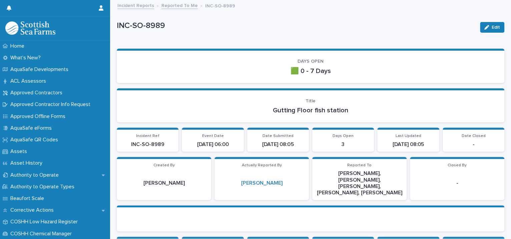
click at [175, 4] on link "Reported To Me" at bounding box center [180, 5] width 36 height 8
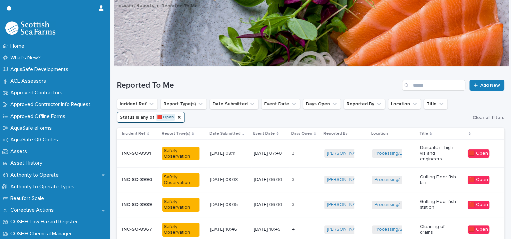
click at [372, 194] on td "Processing/Lerwick Factory (Gremista) + 0" at bounding box center [393, 205] width 48 height 25
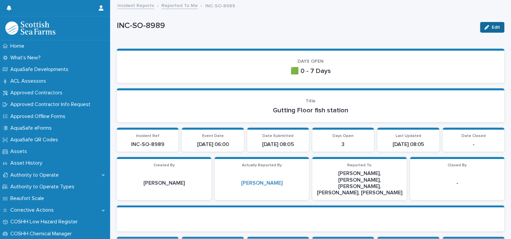
click at [480, 28] on button "Edit" at bounding box center [492, 27] width 24 height 11
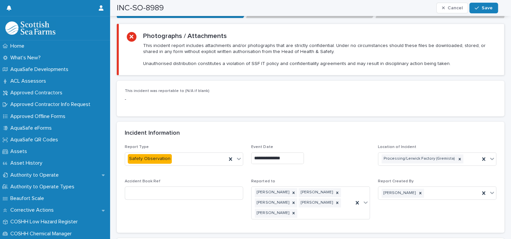
scroll to position [459, 0]
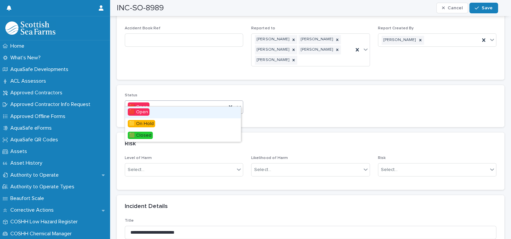
click at [240, 103] on icon at bounding box center [239, 106] width 7 height 7
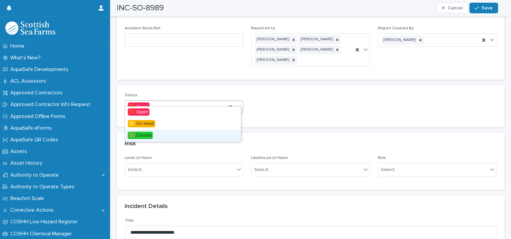
click at [186, 138] on div "🟩 Closed" at bounding box center [183, 136] width 116 height 12
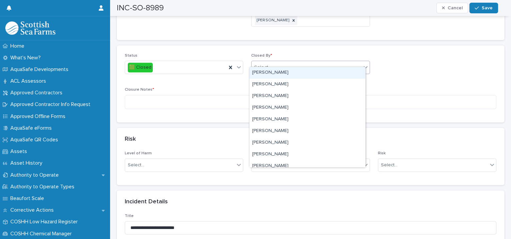
click at [270, 63] on div "Select..." at bounding box center [306, 67] width 109 height 11
type input "****"
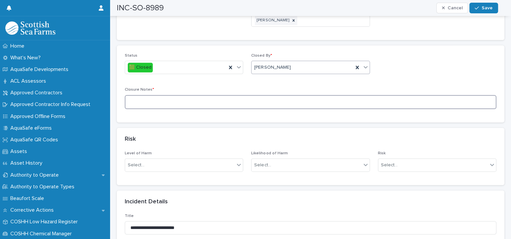
click at [198, 95] on textarea at bounding box center [311, 102] width 372 height 14
type textarea "**********"
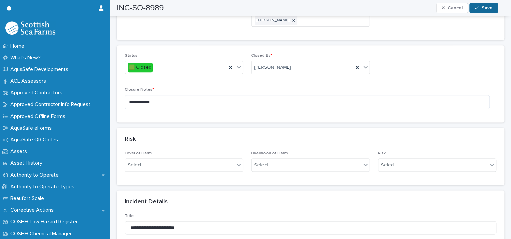
click at [491, 12] on button "Save" at bounding box center [484, 8] width 28 height 11
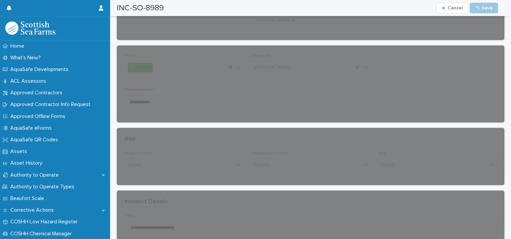
scroll to position [0, 0]
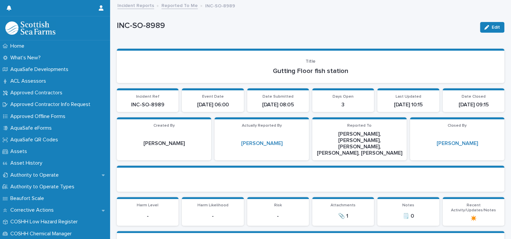
click at [175, 7] on link "Reported To Me" at bounding box center [180, 5] width 36 height 8
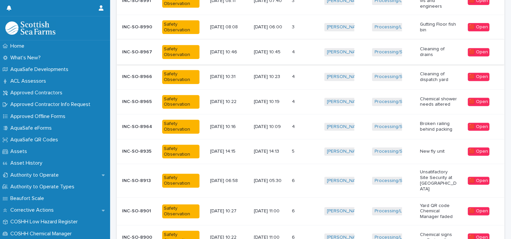
scroll to position [165, 0]
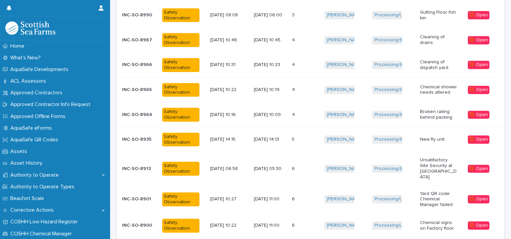
click at [307, 17] on div "3 3" at bounding box center [305, 15] width 27 height 11
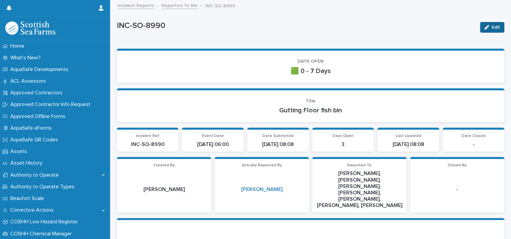
click at [492, 28] on span "Edit" at bounding box center [496, 27] width 8 height 5
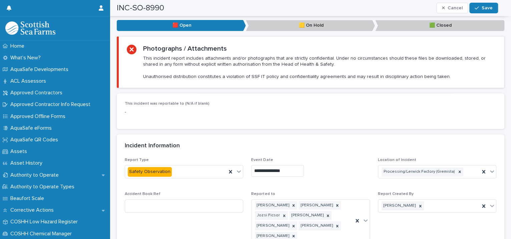
scroll to position [459, 0]
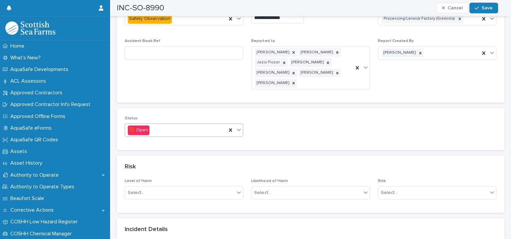
click at [237, 126] on icon at bounding box center [239, 129] width 7 height 7
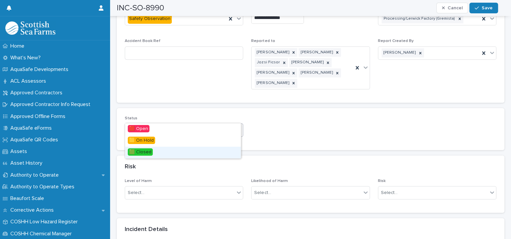
click at [186, 147] on div "🟩 Closed" at bounding box center [183, 153] width 116 height 12
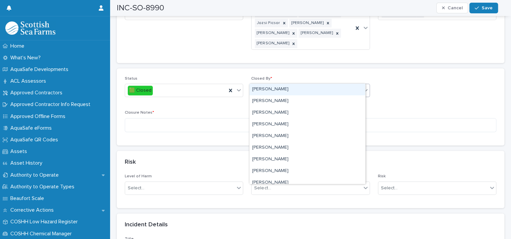
click at [276, 85] on div "Select..." at bounding box center [306, 90] width 109 height 11
type input "****"
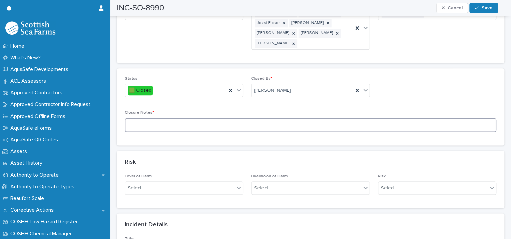
click at [222, 118] on textarea at bounding box center [311, 125] width 372 height 14
type textarea "**********"
click at [483, 9] on span "Save" at bounding box center [487, 8] width 11 height 5
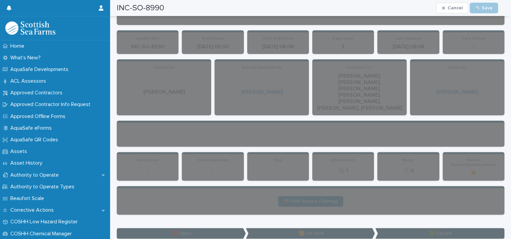
scroll to position [0, 0]
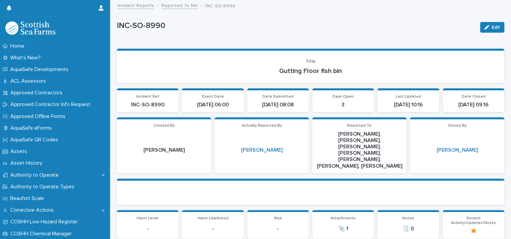
click at [170, 5] on link "Reported To Me" at bounding box center [180, 5] width 36 height 8
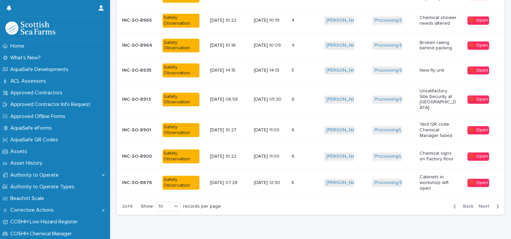
scroll to position [220, 0]
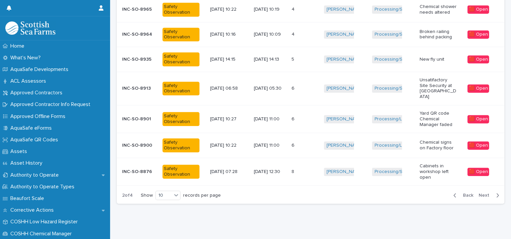
click at [459, 193] on span "Back" at bounding box center [466, 195] width 14 height 5
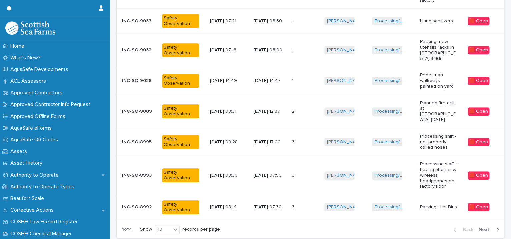
scroll to position [236, 0]
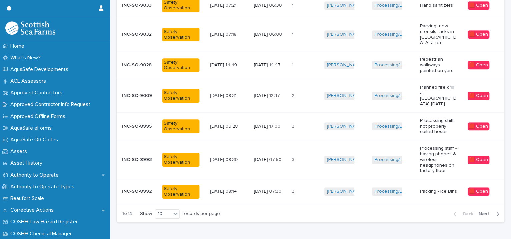
click at [359, 180] on td "[PERSON_NAME] + 0" at bounding box center [346, 192] width 48 height 25
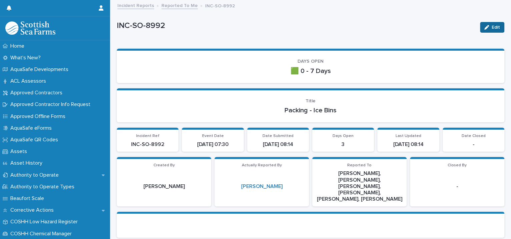
click at [480, 27] on button "Edit" at bounding box center [492, 27] width 24 height 11
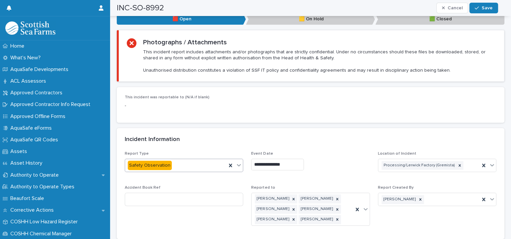
scroll to position [459, 0]
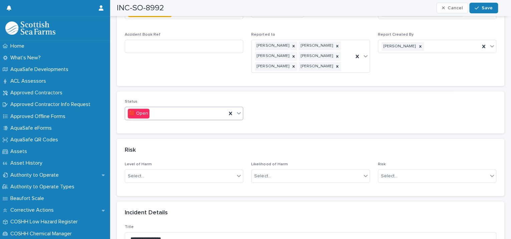
click at [238, 110] on icon at bounding box center [239, 113] width 7 height 7
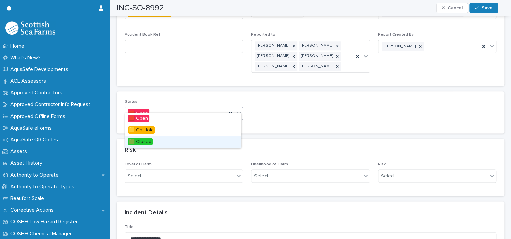
click at [189, 142] on div "🟩 Closed" at bounding box center [183, 142] width 116 height 12
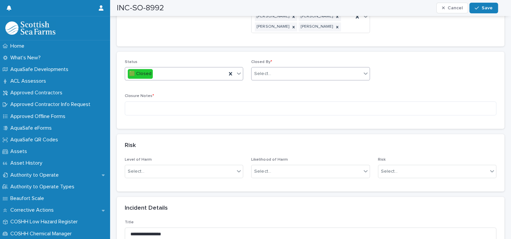
click at [270, 68] on div "Select..." at bounding box center [306, 73] width 109 height 11
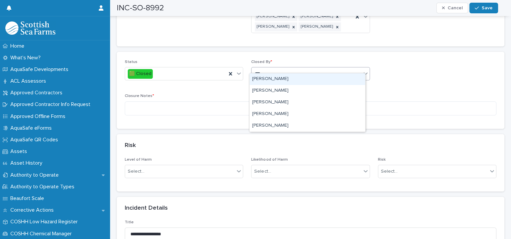
type input "****"
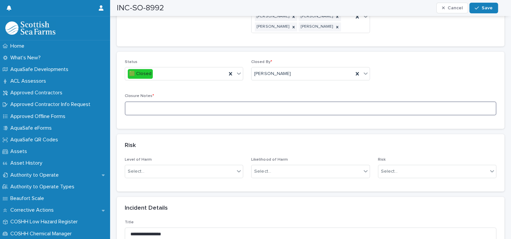
click at [195, 101] on textarea at bounding box center [311, 108] width 372 height 14
type textarea "**********"
click at [484, 5] on button "Save" at bounding box center [484, 8] width 28 height 11
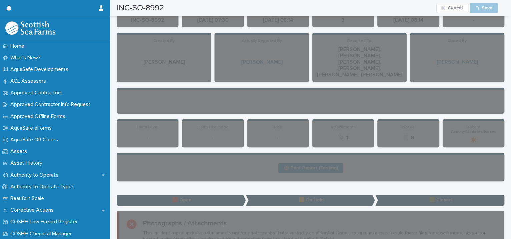
scroll to position [0, 0]
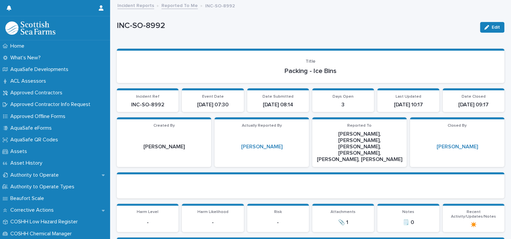
click at [168, 6] on link "Reported To Me" at bounding box center [180, 5] width 36 height 8
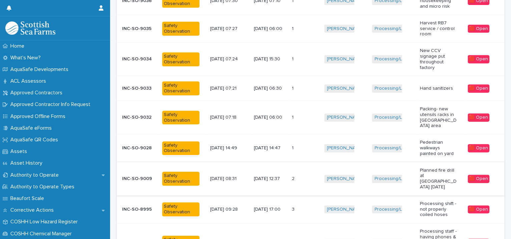
scroll to position [165, 0]
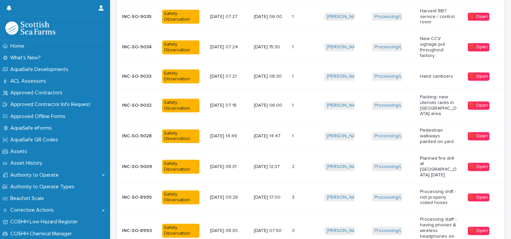
click at [358, 132] on div "[PERSON_NAME] + 0" at bounding box center [342, 136] width 37 height 8
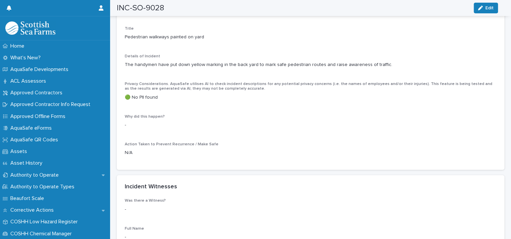
scroll to position [459, 0]
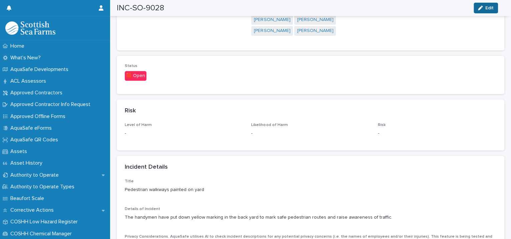
click at [486, 9] on span "Edit" at bounding box center [490, 8] width 8 height 5
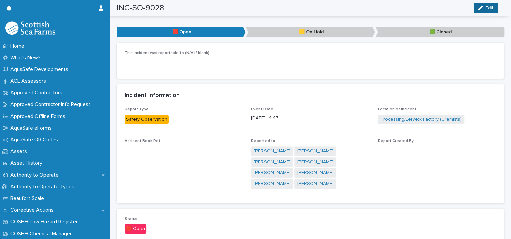
click at [480, 4] on button "Edit" at bounding box center [486, 8] width 24 height 11
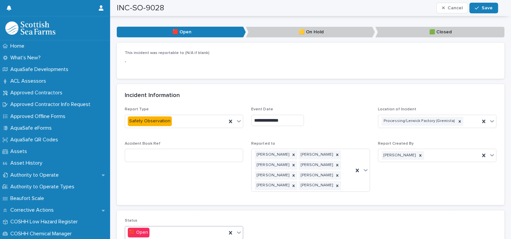
click at [236, 229] on icon at bounding box center [239, 232] width 7 height 7
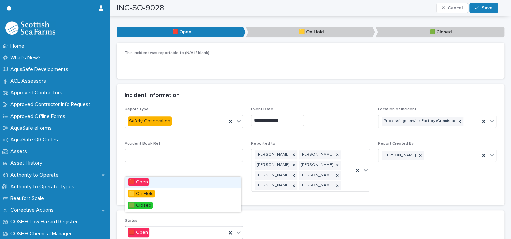
click at [236, 229] on icon at bounding box center [239, 232] width 7 height 7
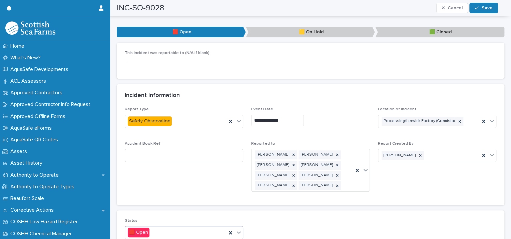
click at [236, 229] on icon at bounding box center [239, 232] width 7 height 7
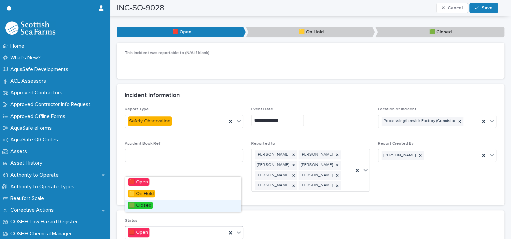
click at [201, 210] on div "🟩 Closed" at bounding box center [183, 206] width 116 height 12
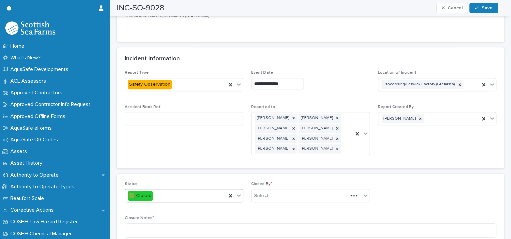
scroll to position [459, 0]
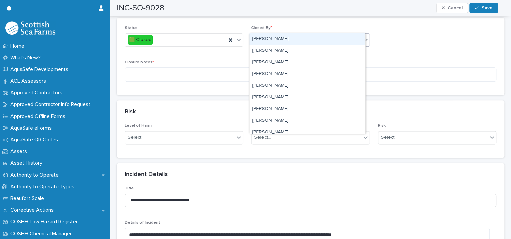
click at [264, 36] on div "Select..." at bounding box center [262, 39] width 17 height 7
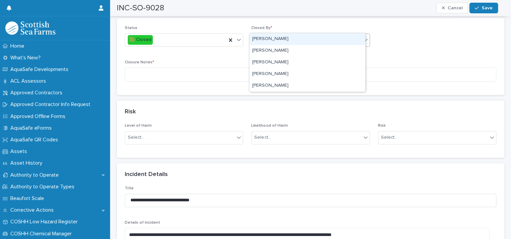
type input "****"
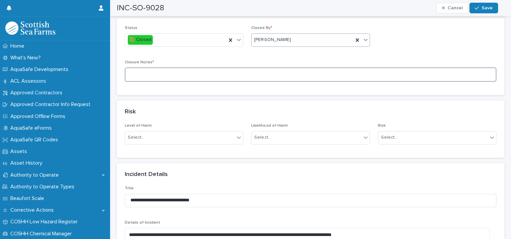
click at [187, 67] on textarea at bounding box center [311, 74] width 372 height 14
type textarea "**********"
click at [478, 7] on icon "button" at bounding box center [477, 8] width 4 height 5
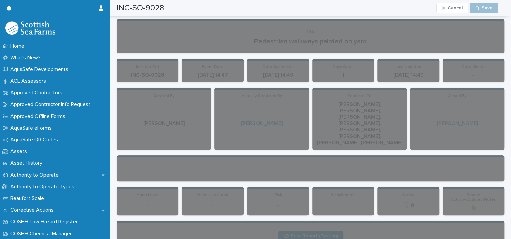
scroll to position [0, 0]
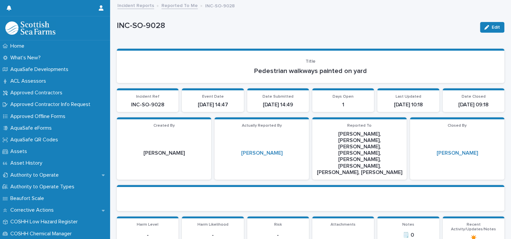
click at [172, 4] on link "Reported To Me" at bounding box center [180, 5] width 36 height 8
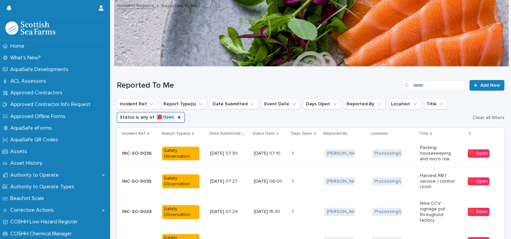
click at [358, 184] on div "[PERSON_NAME] + 0" at bounding box center [342, 182] width 37 height 8
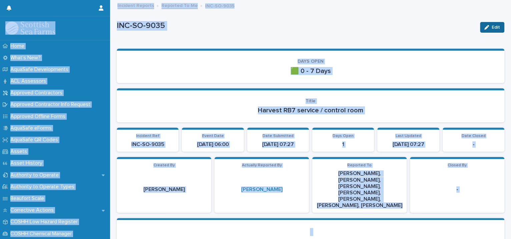
click at [485, 28] on icon "button" at bounding box center [487, 27] width 5 height 5
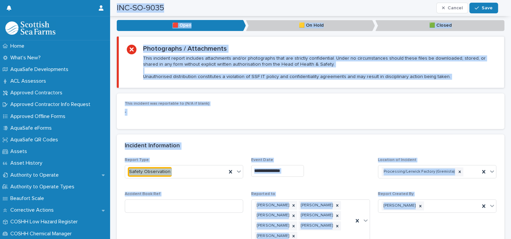
scroll to position [459, 0]
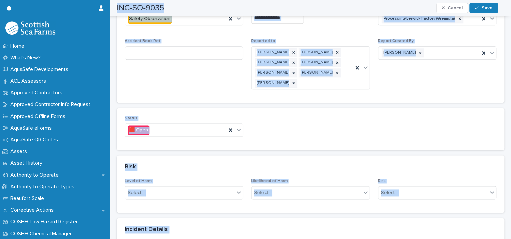
click at [306, 116] on div "Status 🟥 Open" at bounding box center [311, 129] width 372 height 26
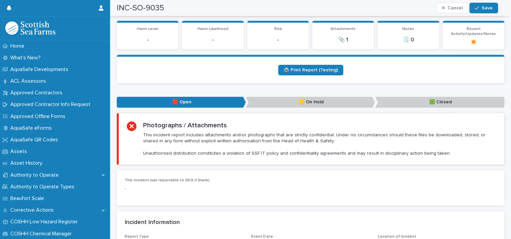
scroll to position [0, 0]
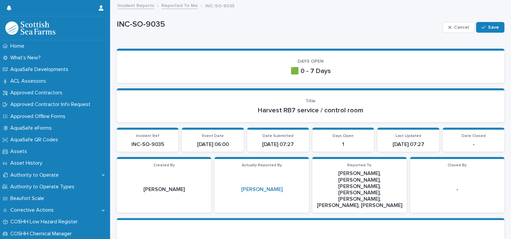
click at [177, 5] on link "Reported To Me" at bounding box center [180, 5] width 36 height 8
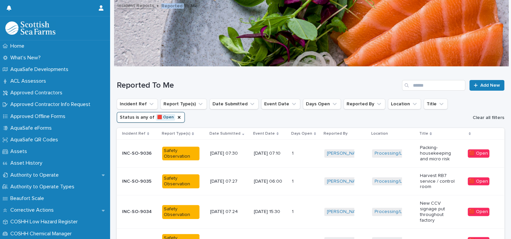
click at [474, 114] on button "Clear all filters" at bounding box center [487, 118] width 34 height 10
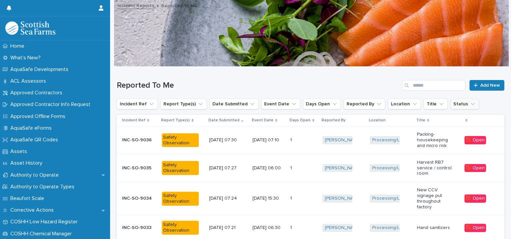
click at [471, 104] on icon "Status" at bounding box center [473, 104] width 4 height 2
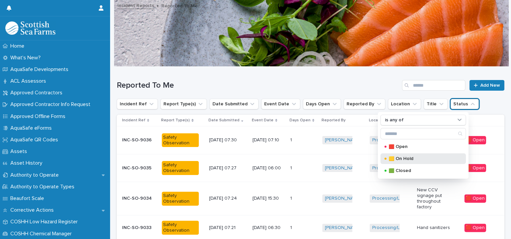
click at [402, 154] on div "🟨 On Hold" at bounding box center [423, 159] width 85 height 11
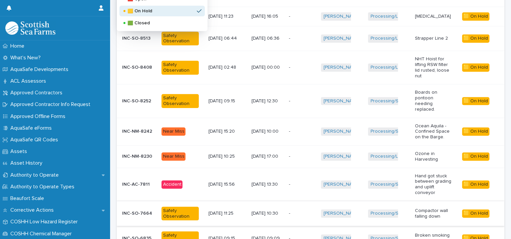
scroll to position [226, 0]
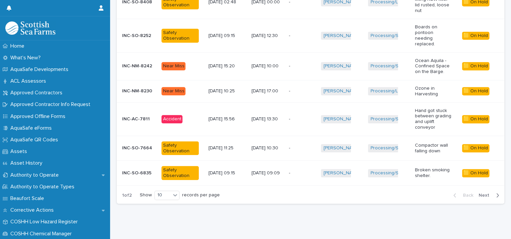
click at [485, 193] on span "Next" at bounding box center [486, 195] width 15 height 5
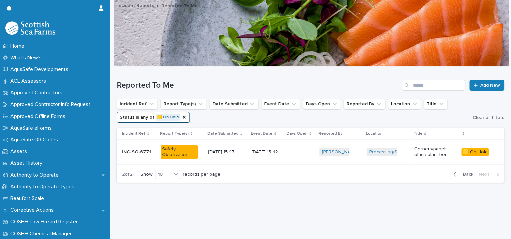
click at [454, 172] on div "button" at bounding box center [457, 175] width 6 height 6
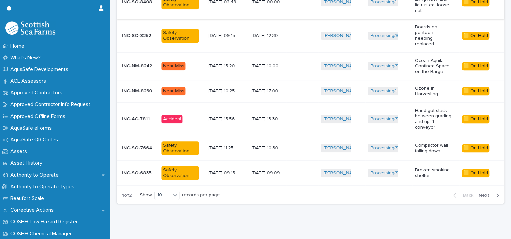
scroll to position [73, 0]
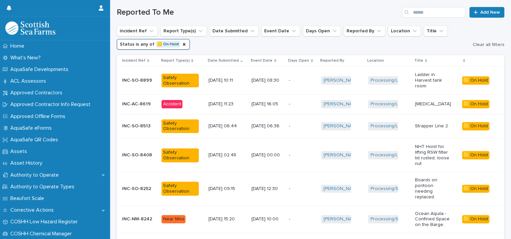
click at [365, 102] on td "Processing/Lerwick Factory (Gremista) + 0" at bounding box center [388, 103] width 47 height 19
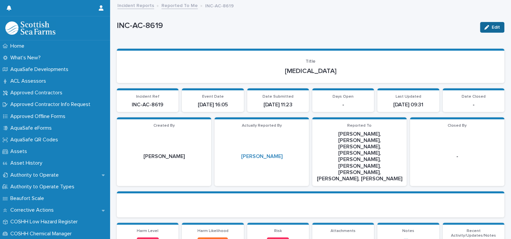
drag, startPoint x: 490, startPoint y: 26, endPoint x: 419, endPoint y: 67, distance: 81.8
click at [492, 26] on span "Edit" at bounding box center [496, 27] width 8 height 5
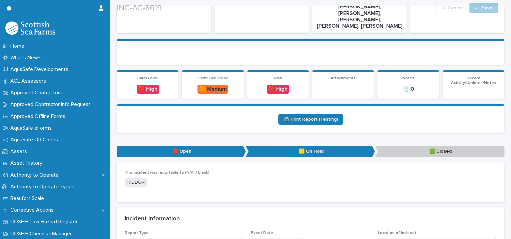
scroll to position [306, 0]
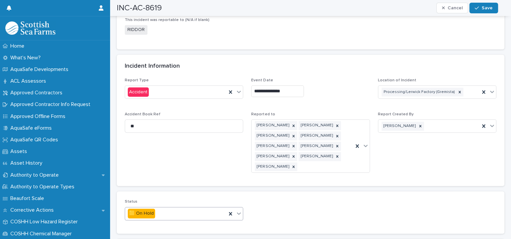
click at [238, 213] on icon at bounding box center [239, 214] width 4 height 2
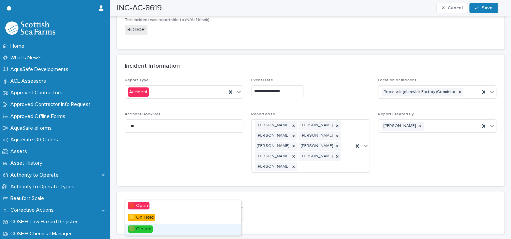
click at [187, 231] on div "🟩 Closed" at bounding box center [183, 230] width 116 height 12
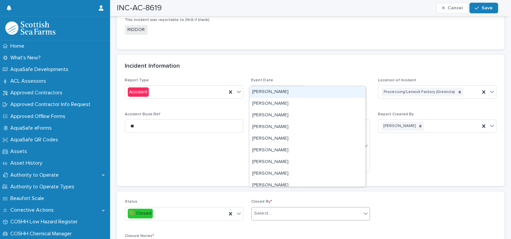
click at [271, 208] on div "Select..." at bounding box center [306, 213] width 109 height 11
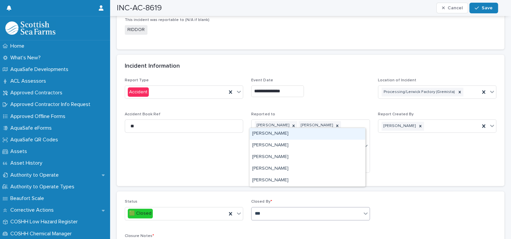
type input "****"
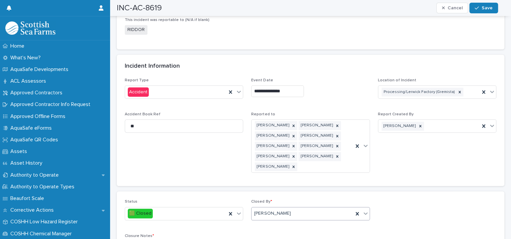
scroll to position [459, 0]
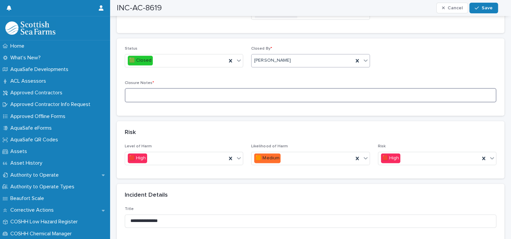
click at [173, 88] on textarea at bounding box center [311, 95] width 372 height 14
click at [162, 88] on textarea "**********" at bounding box center [307, 95] width 365 height 14
type textarea "**********"
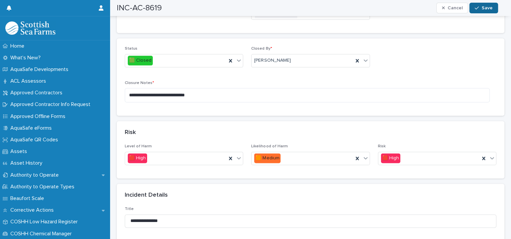
click at [476, 7] on icon "button" at bounding box center [477, 8] width 4 height 5
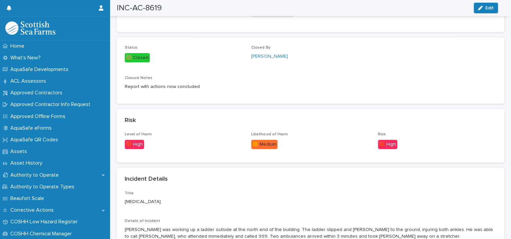
scroll to position [0, 0]
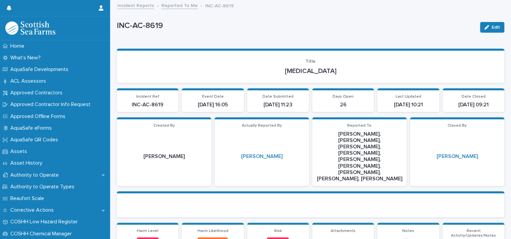
click at [181, 7] on link "Reported To Me" at bounding box center [180, 5] width 36 height 8
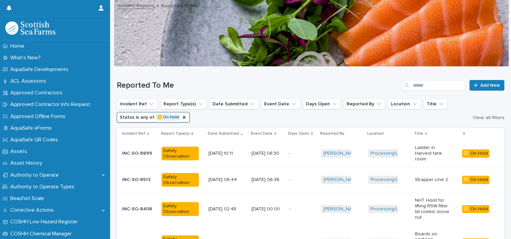
click at [306, 185] on td "- -" at bounding box center [302, 180] width 32 height 25
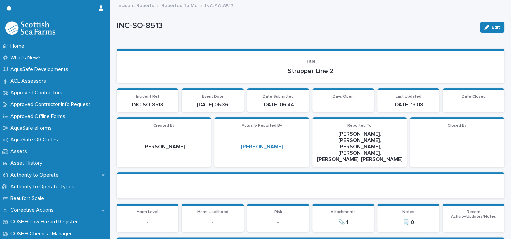
click at [188, 5] on link "Reported To Me" at bounding box center [180, 5] width 36 height 8
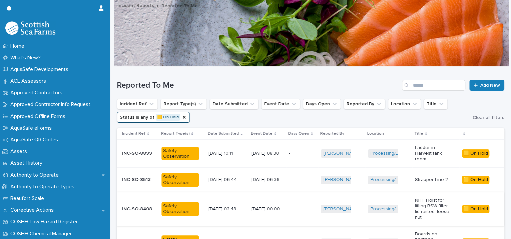
scroll to position [153, 0]
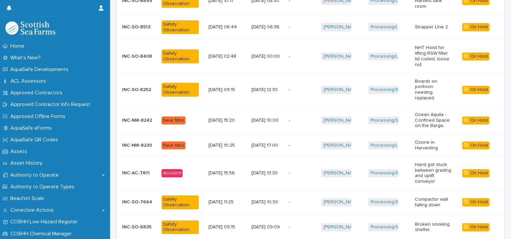
click at [311, 140] on div "- -" at bounding box center [302, 145] width 27 height 11
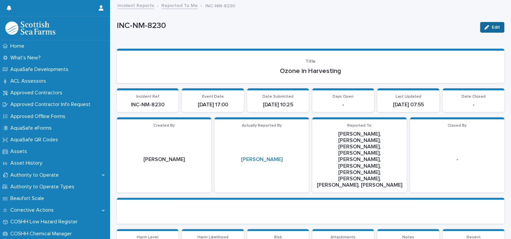
click at [491, 24] on button "Edit" at bounding box center [492, 27] width 24 height 11
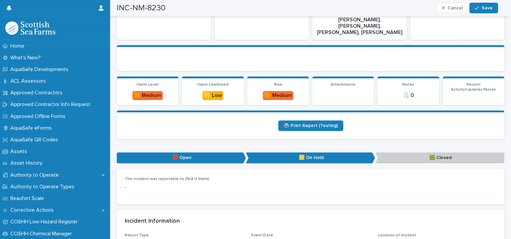
scroll to position [306, 0]
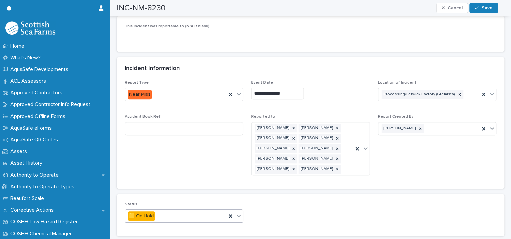
click at [239, 213] on icon at bounding box center [239, 216] width 7 height 7
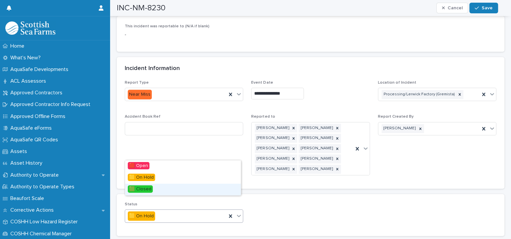
click at [140, 186] on span "🟩 Closed" at bounding box center [140, 189] width 25 height 7
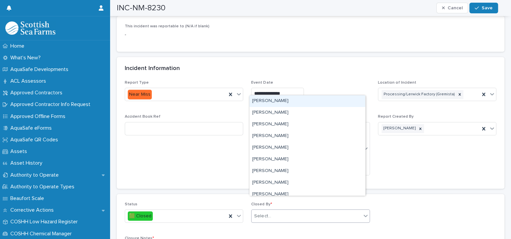
click at [287, 211] on div "Select..." at bounding box center [306, 216] width 109 height 11
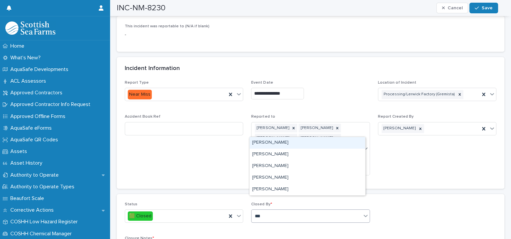
type input "****"
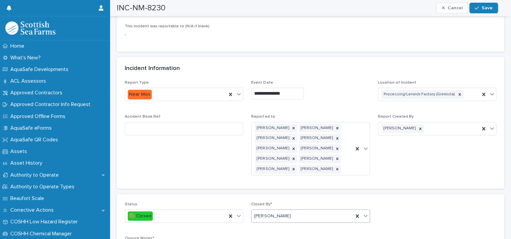
type textarea "**********"
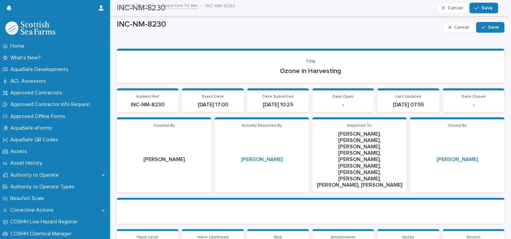
scroll to position [306, 0]
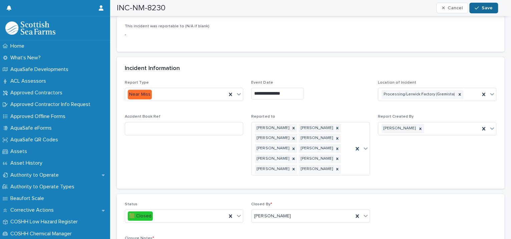
type textarea "**********"
click at [482, 5] on button "Save" at bounding box center [484, 8] width 28 height 11
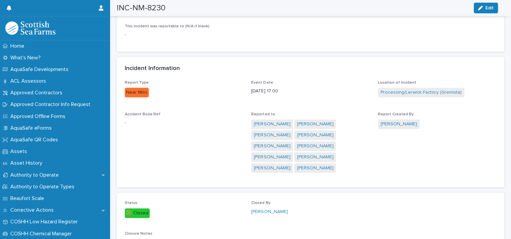
scroll to position [0, 0]
